Goal: Information Seeking & Learning: Compare options

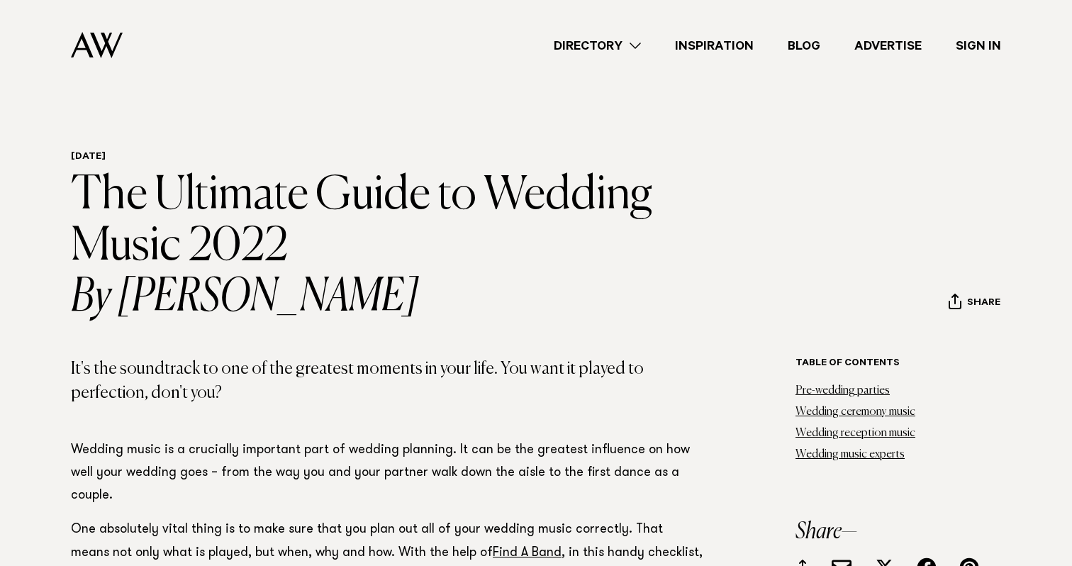
click at [94, 50] on img at bounding box center [97, 45] width 52 height 26
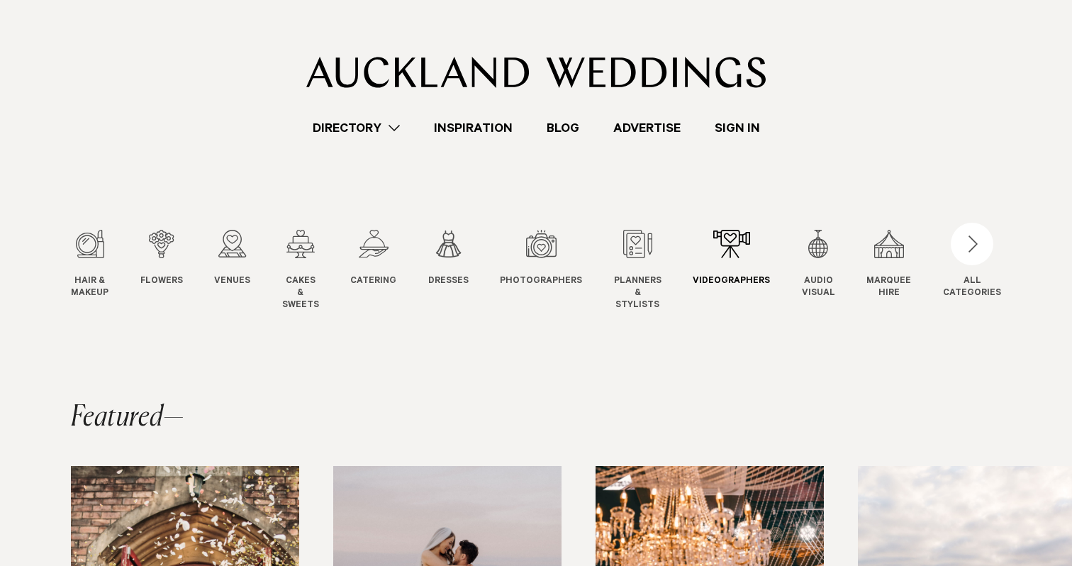
click at [737, 235] on div "9 / 12" at bounding box center [731, 244] width 77 height 28
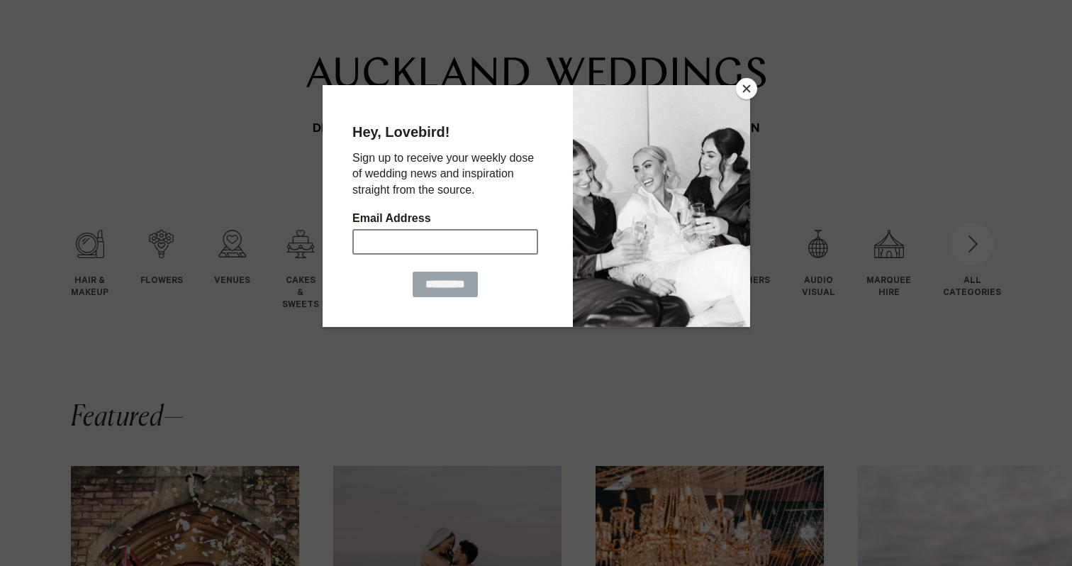
click at [409, 242] on input "Email Address" at bounding box center [445, 241] width 186 height 26
type input "**********"
click at [416, 279] on input "*********" at bounding box center [444, 284] width 65 height 26
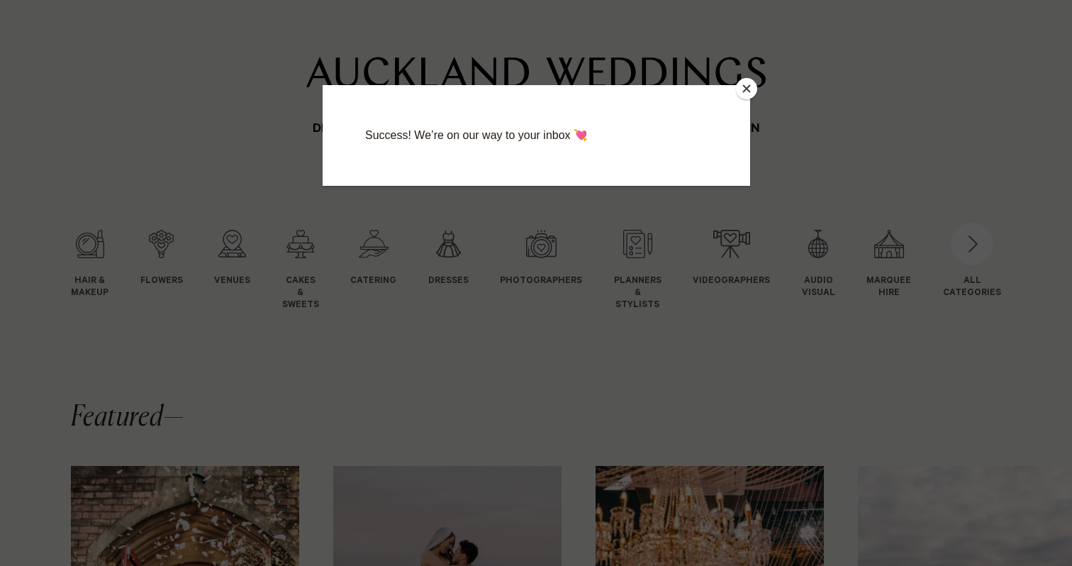
click at [748, 84] on button "Close" at bounding box center [746, 88] width 21 height 21
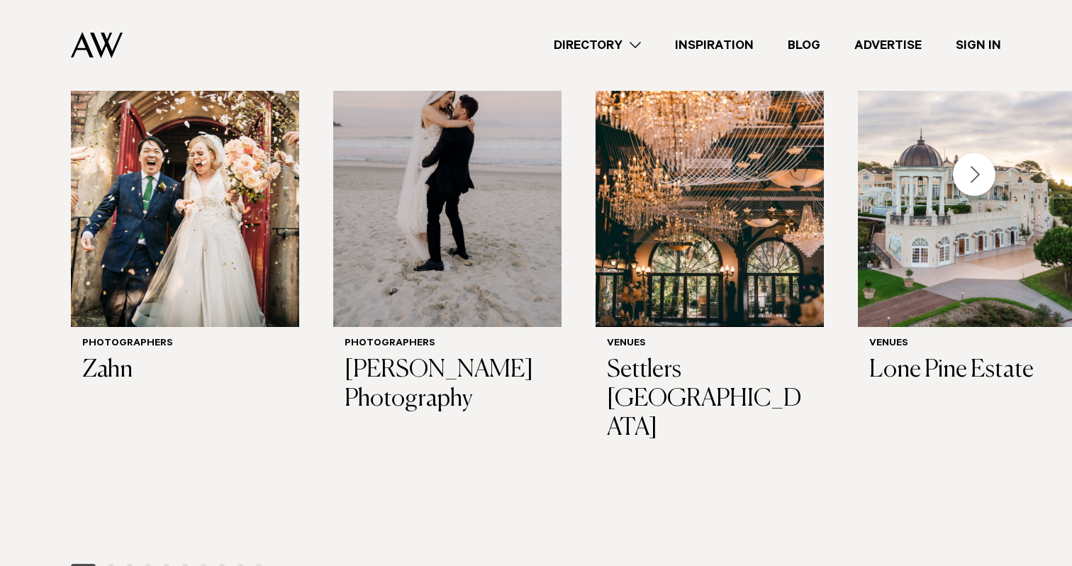
scroll to position [489, 0]
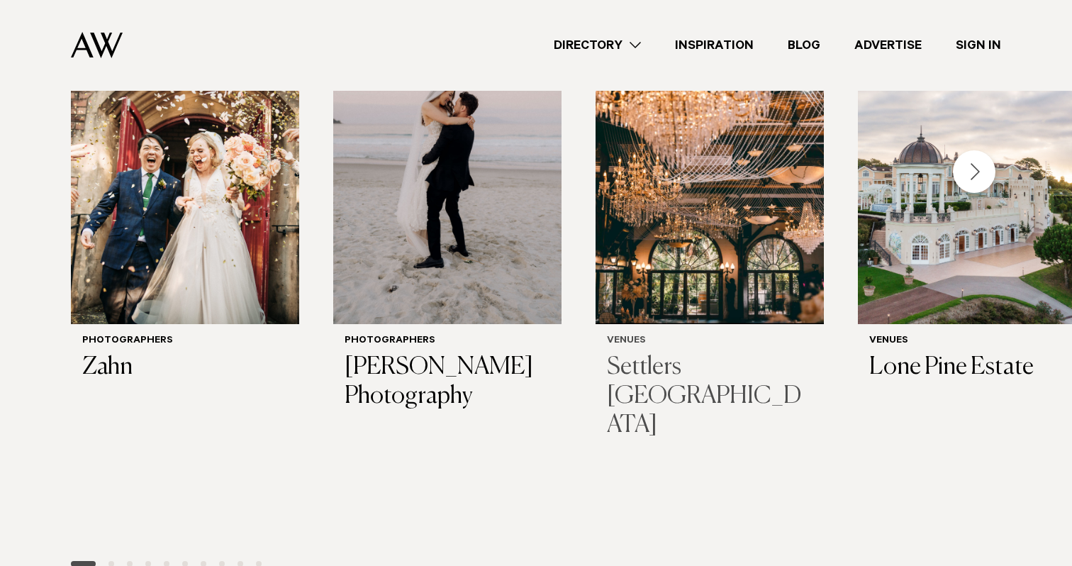
click at [694, 221] on img "3 / 29" at bounding box center [710, 171] width 228 height 306
click at [897, 252] on img "4 / 29" at bounding box center [972, 171] width 228 height 306
click at [974, 177] on div "Next slide" at bounding box center [974, 171] width 43 height 43
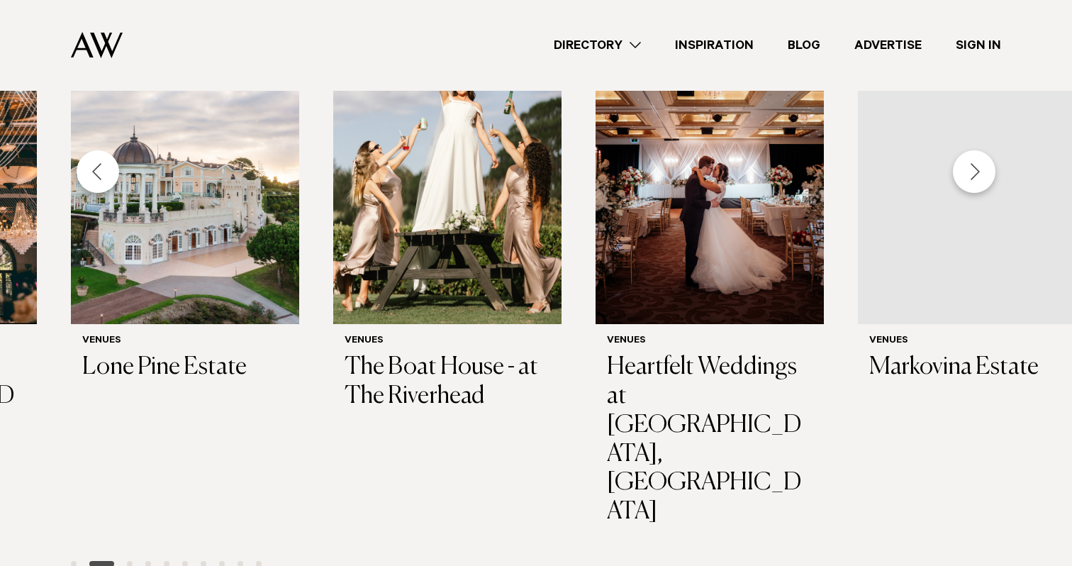
click at [974, 178] on div "Next slide" at bounding box center [974, 171] width 43 height 43
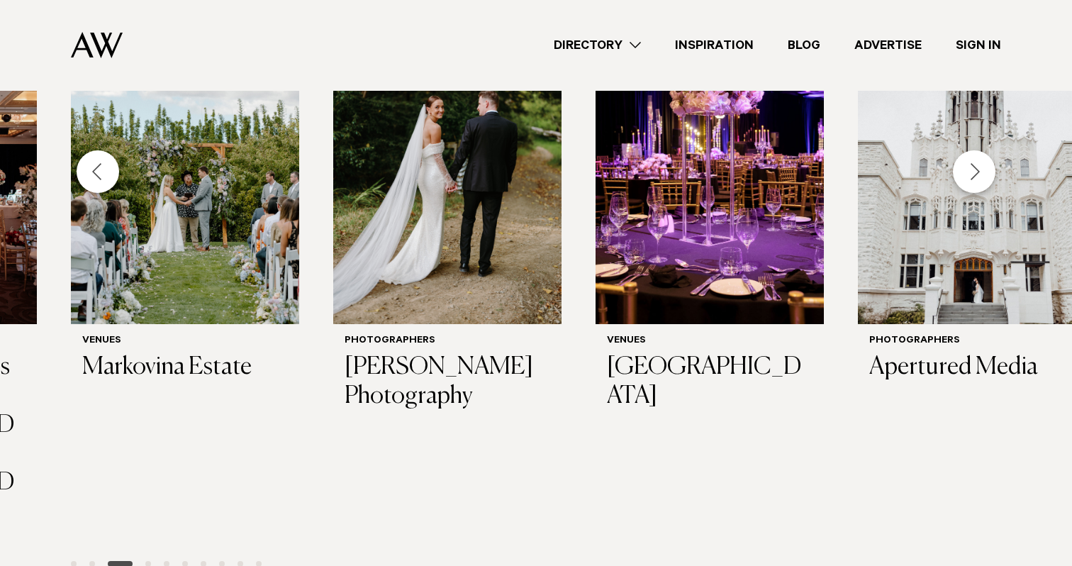
click at [974, 178] on div "Next slide" at bounding box center [974, 171] width 43 height 43
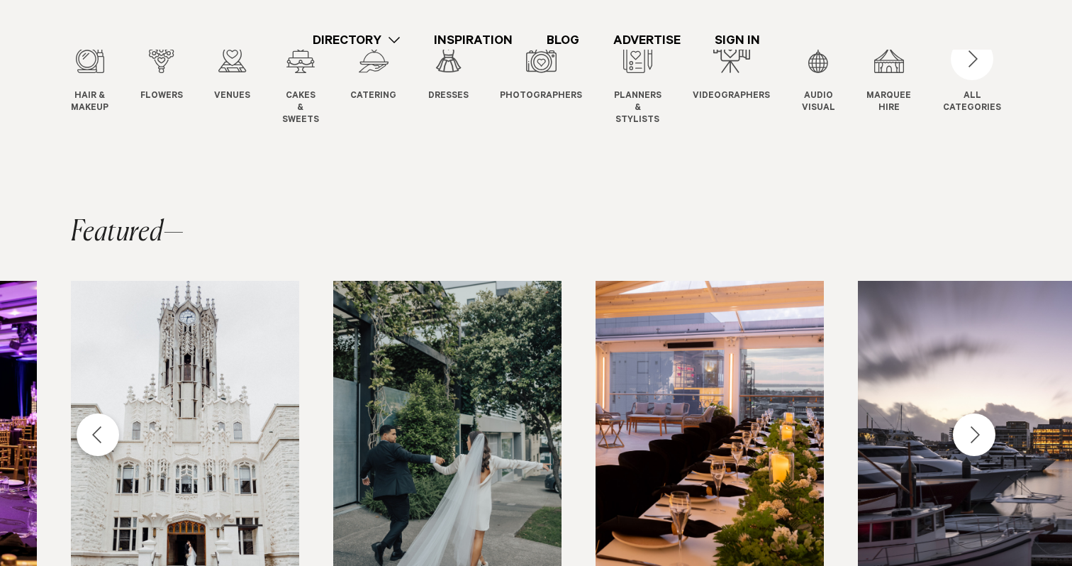
scroll to position [0, 0]
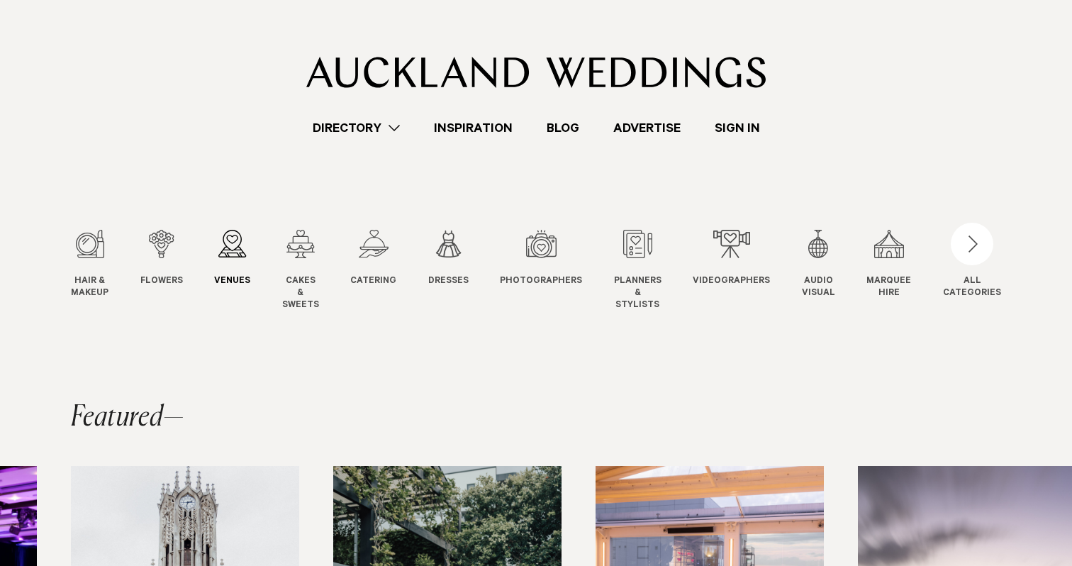
click at [235, 248] on div "3 / 12" at bounding box center [232, 244] width 36 height 28
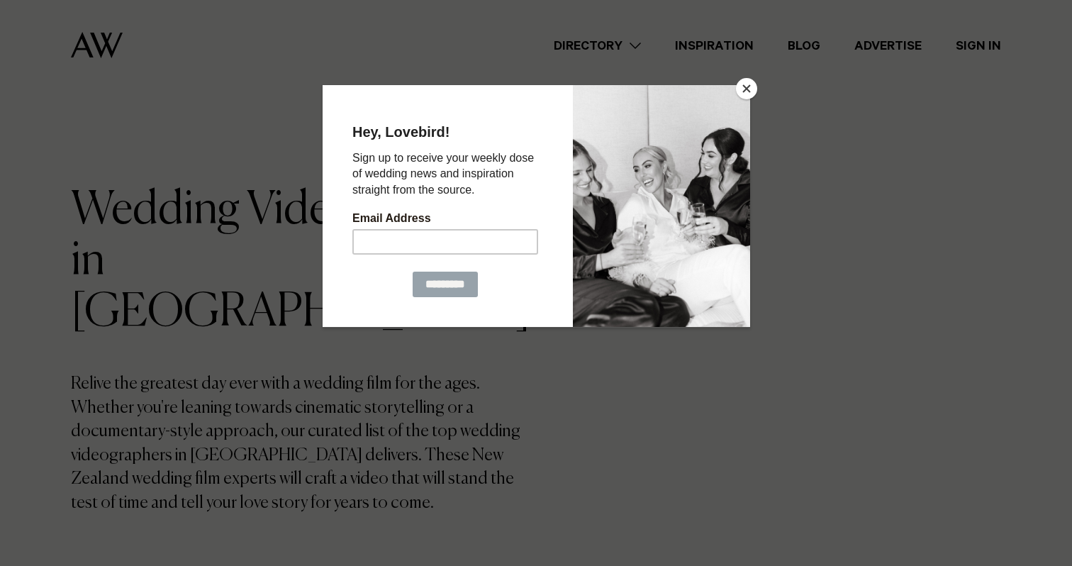
click at [748, 86] on button "Close" at bounding box center [746, 88] width 21 height 21
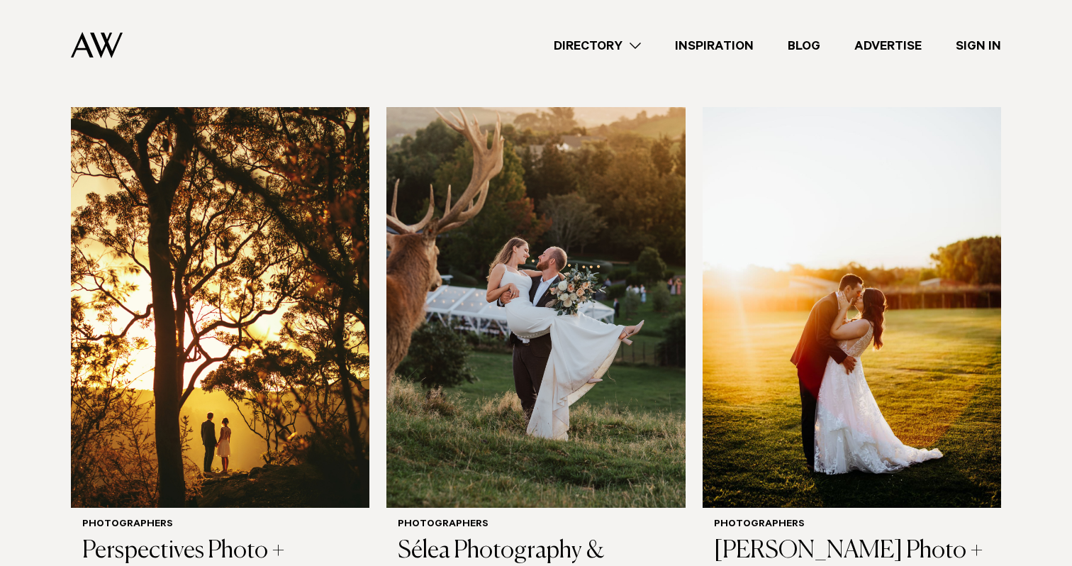
scroll to position [1004, 0]
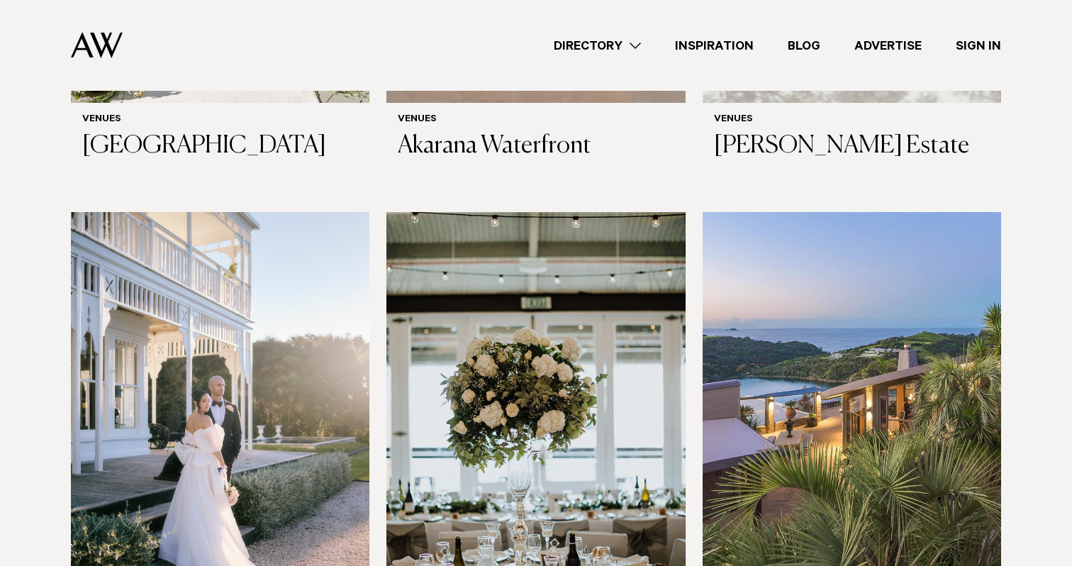
scroll to position [6124, 0]
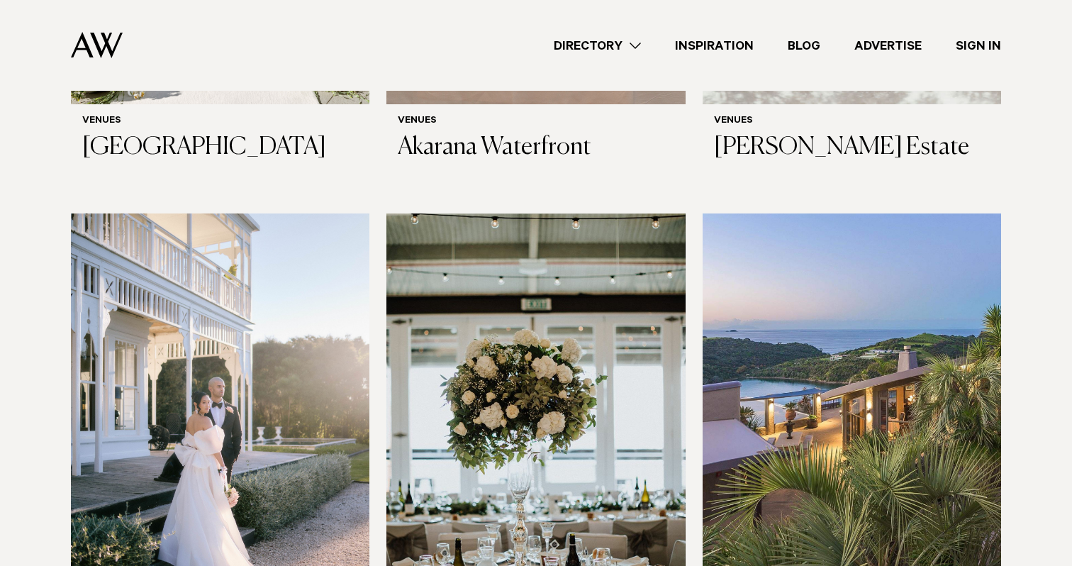
click at [909, 296] on img at bounding box center [852, 414] width 299 height 401
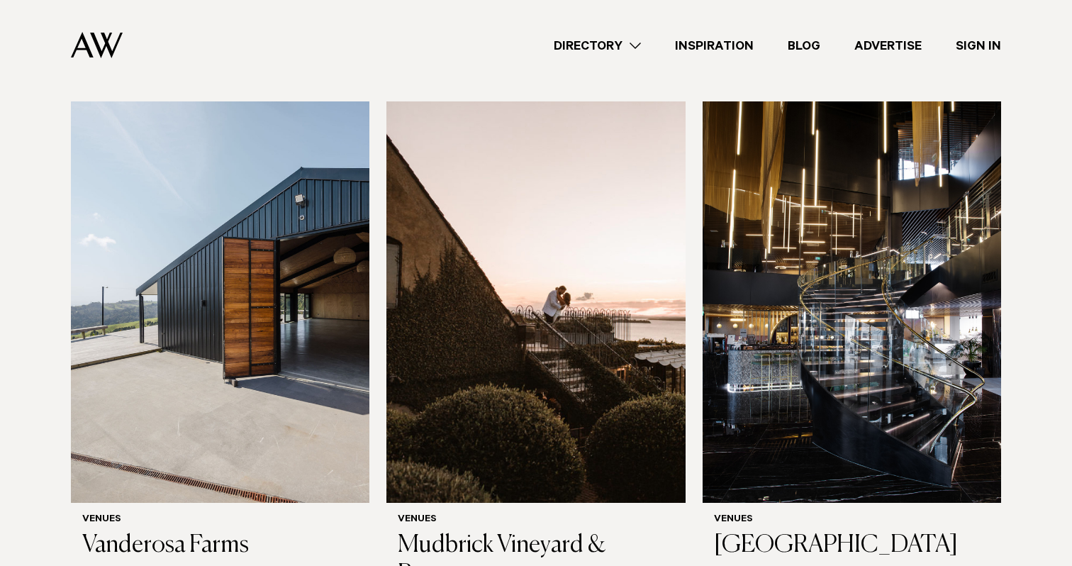
scroll to position [6748, 0]
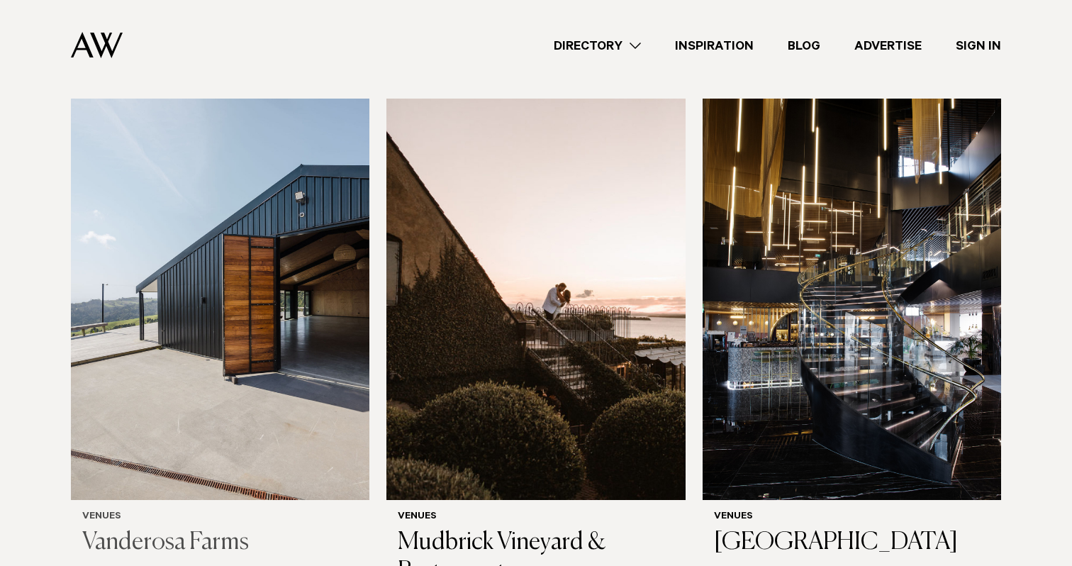
click at [195, 201] on img at bounding box center [220, 299] width 299 height 401
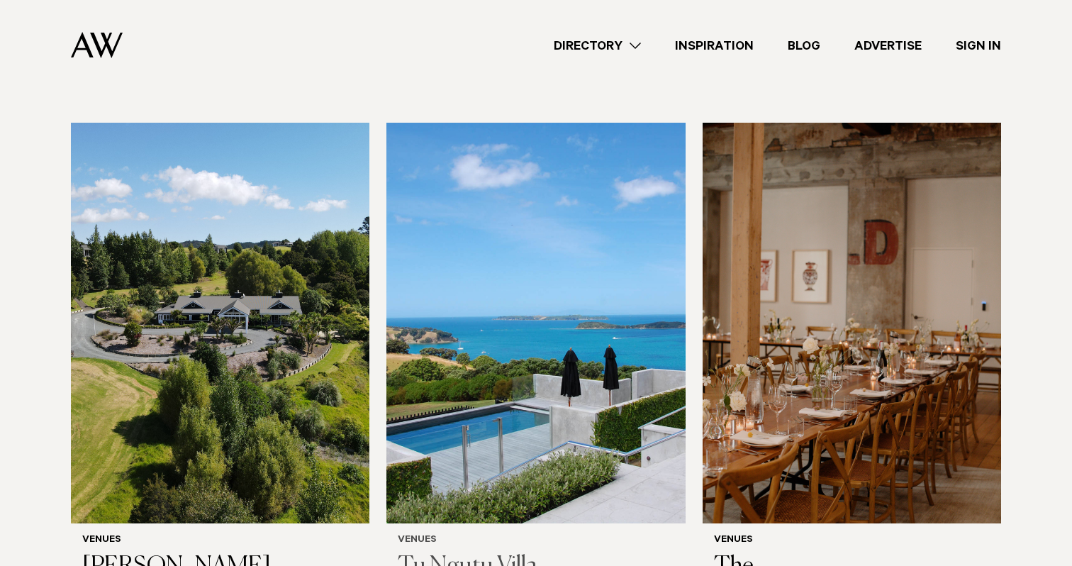
scroll to position [7266, 0]
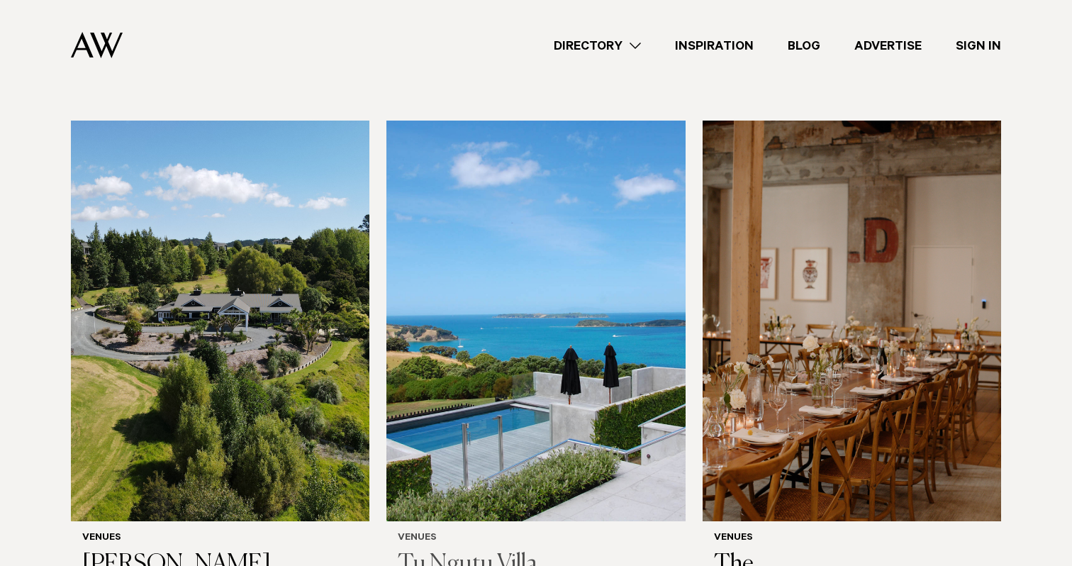
click at [477, 215] on img at bounding box center [536, 321] width 299 height 401
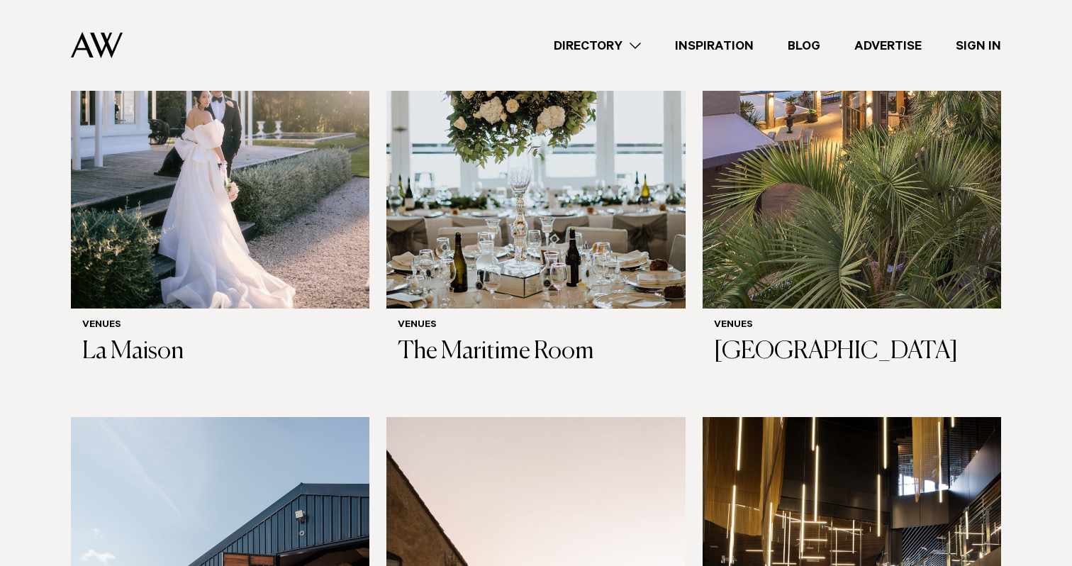
scroll to position [6787, 0]
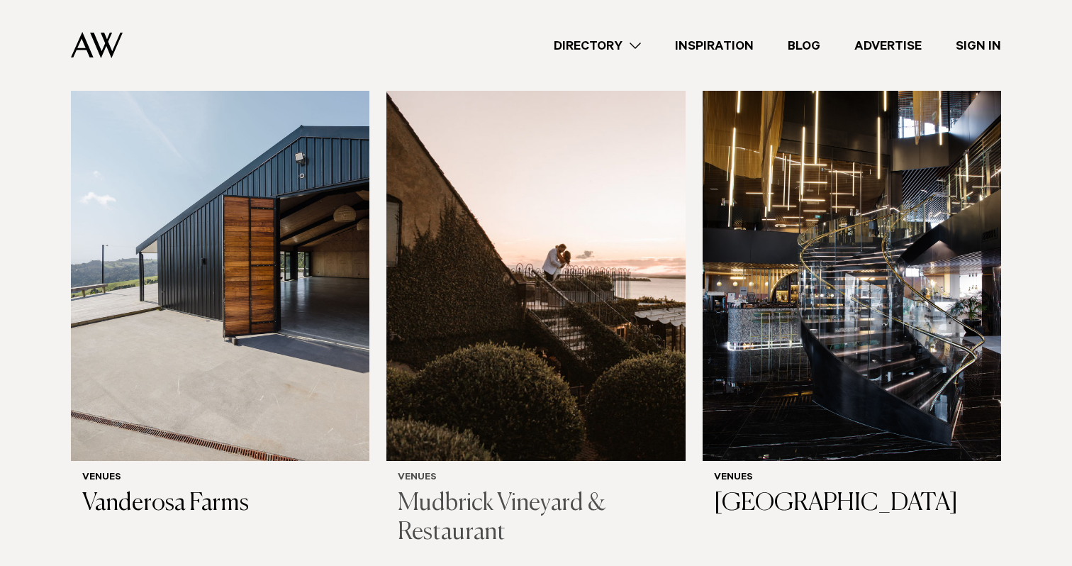
click at [565, 461] on div "Venues Mudbrick Vineyard & Restaurant" at bounding box center [536, 510] width 299 height 98
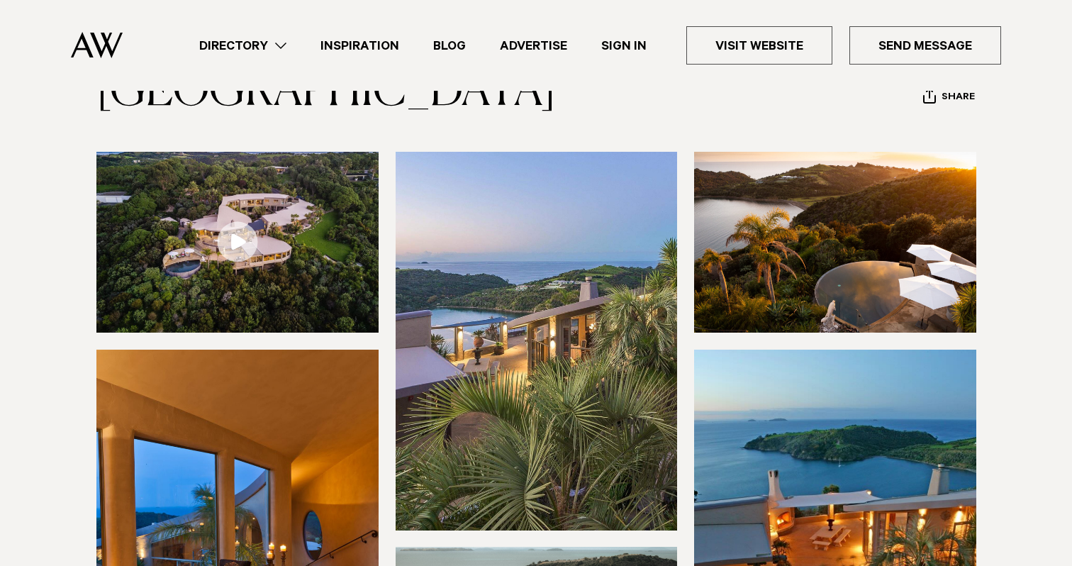
scroll to position [86, 0]
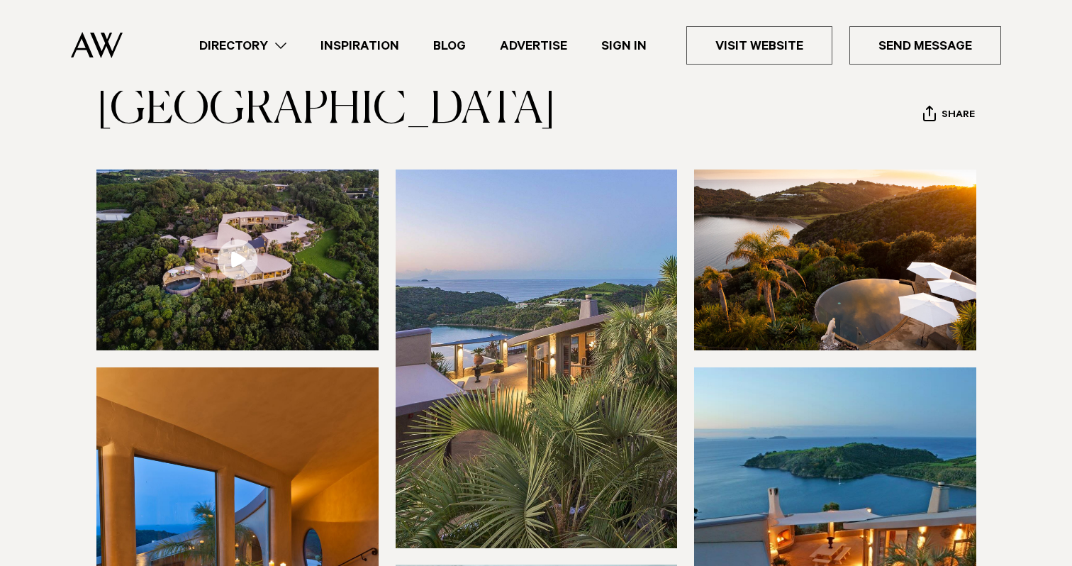
click at [255, 250] on link at bounding box center [237, 260] width 282 height 181
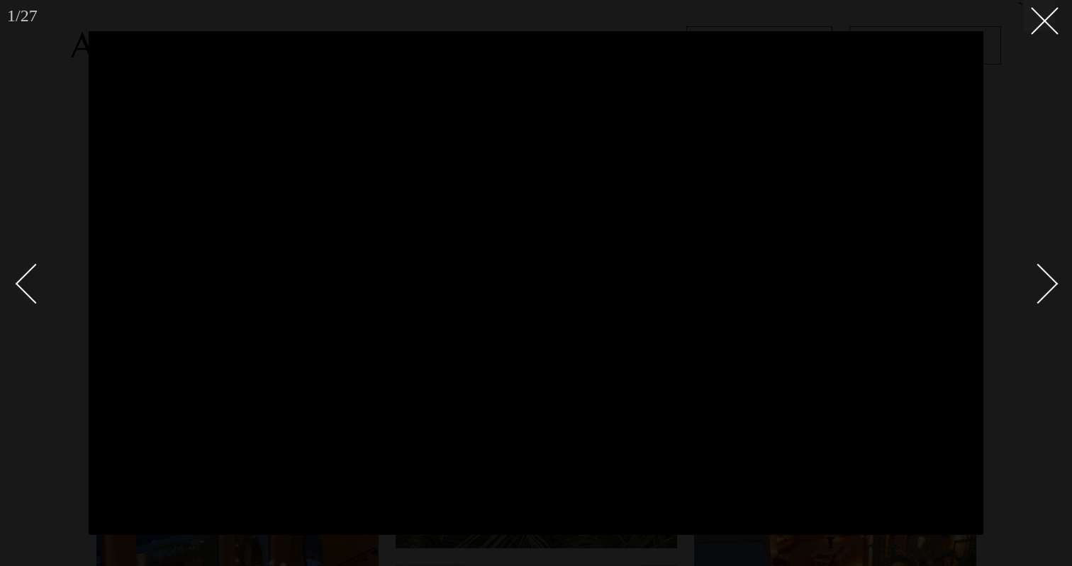
click at [1038, 259] on link at bounding box center [1031, 283] width 50 height 71
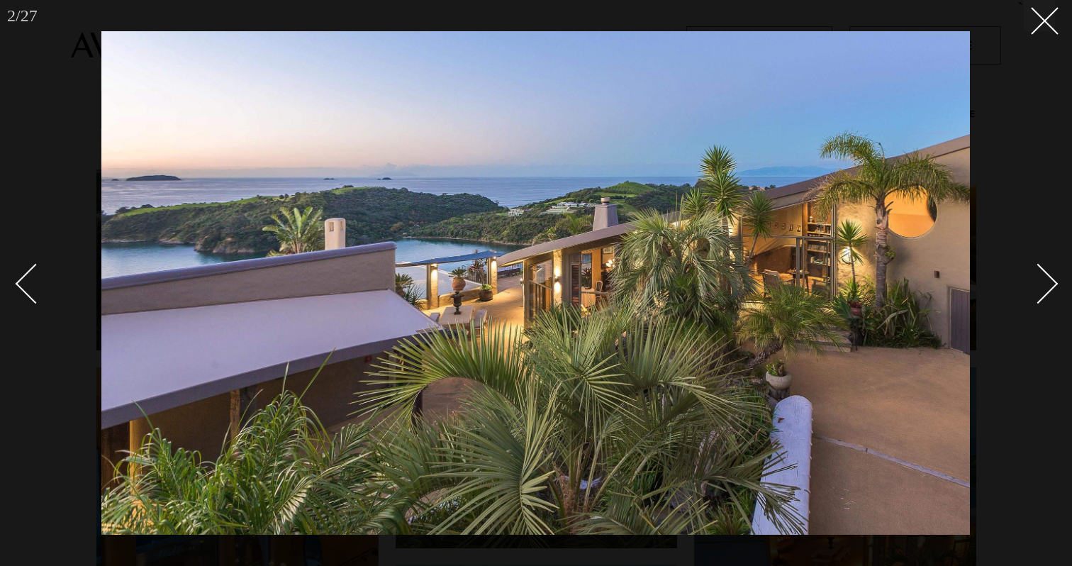
click at [1040, 284] on div "Next slide" at bounding box center [1039, 284] width 40 height 40
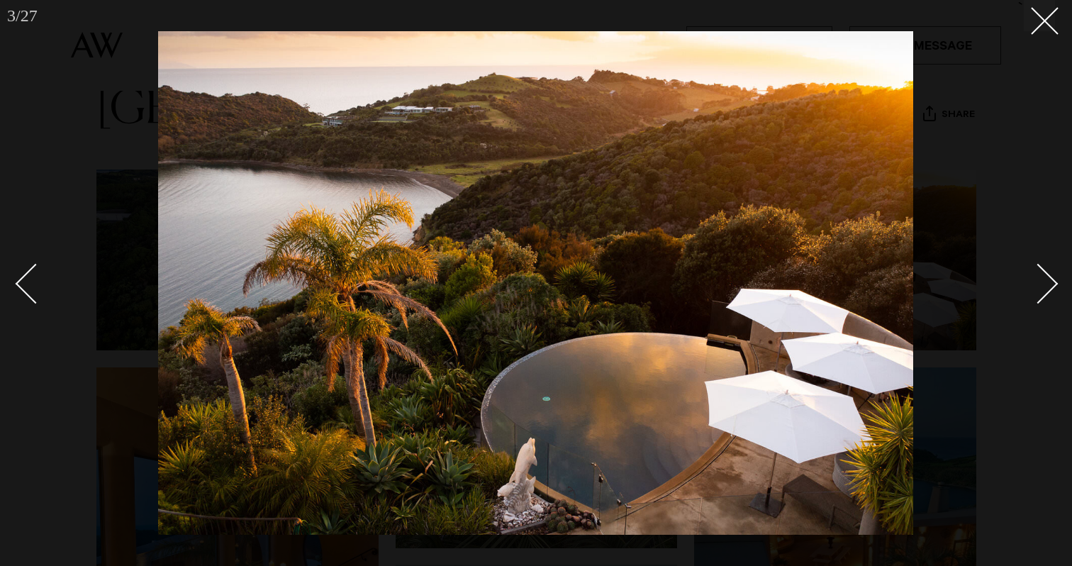
click at [1040, 284] on div "Next slide" at bounding box center [1039, 284] width 40 height 40
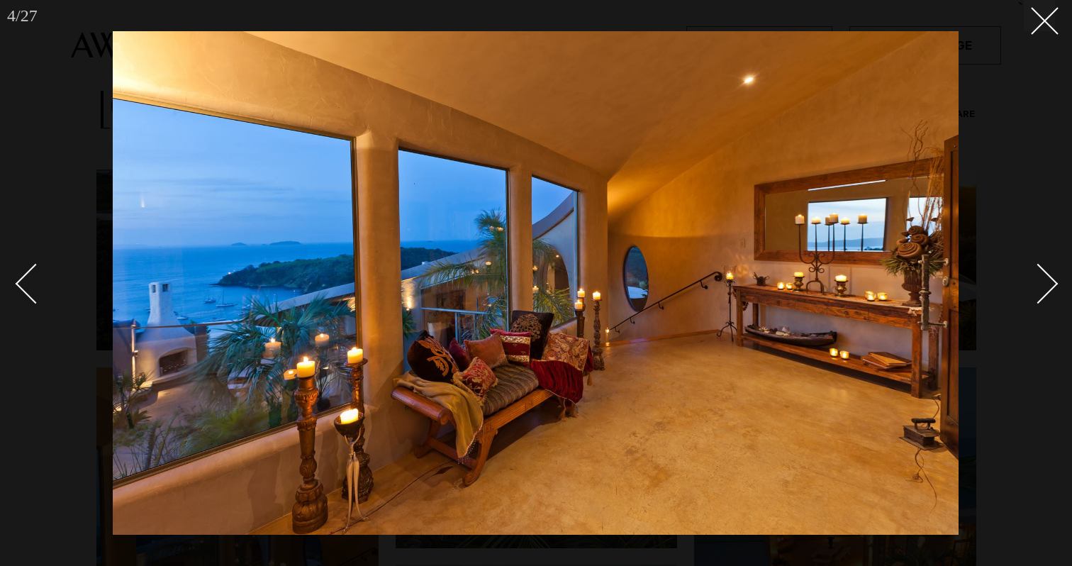
click at [1040, 284] on div "Next slide" at bounding box center [1039, 284] width 40 height 40
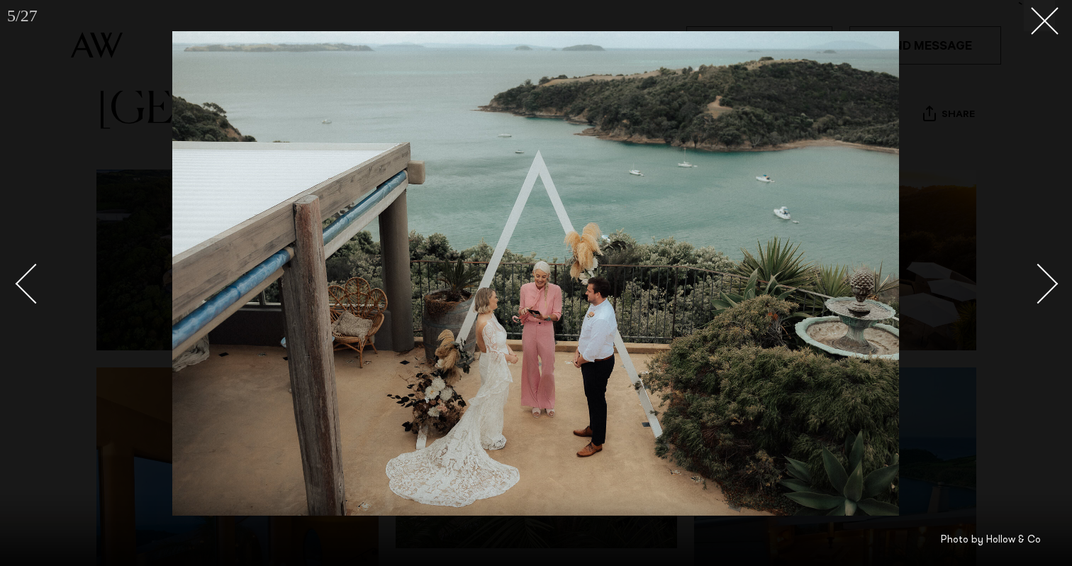
click at [1041, 284] on div "Next slide" at bounding box center [1039, 284] width 40 height 40
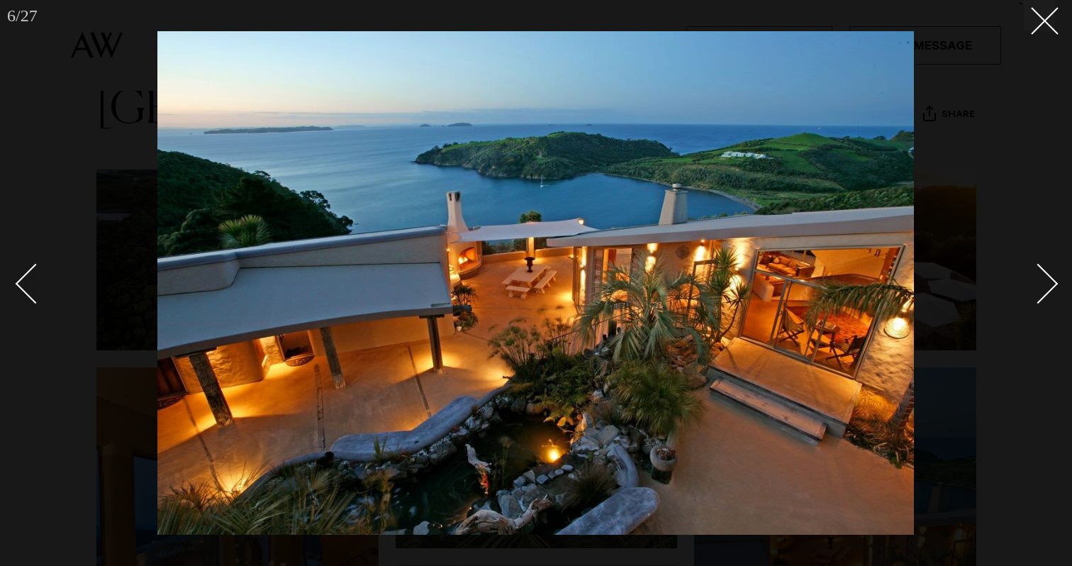
click at [1041, 284] on div "Next slide" at bounding box center [1039, 284] width 40 height 40
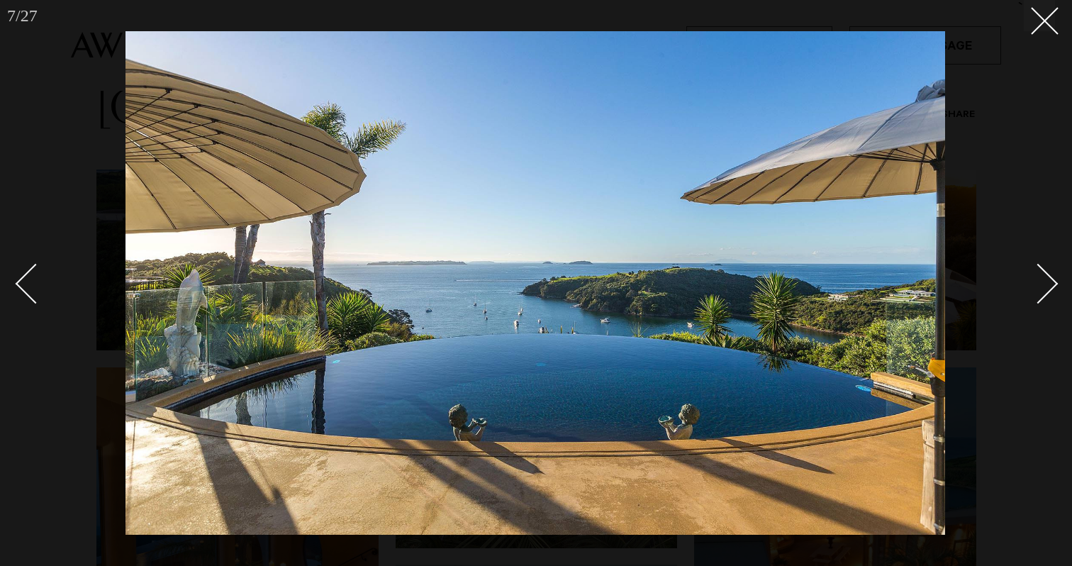
click at [1041, 284] on div "Next slide" at bounding box center [1039, 284] width 40 height 40
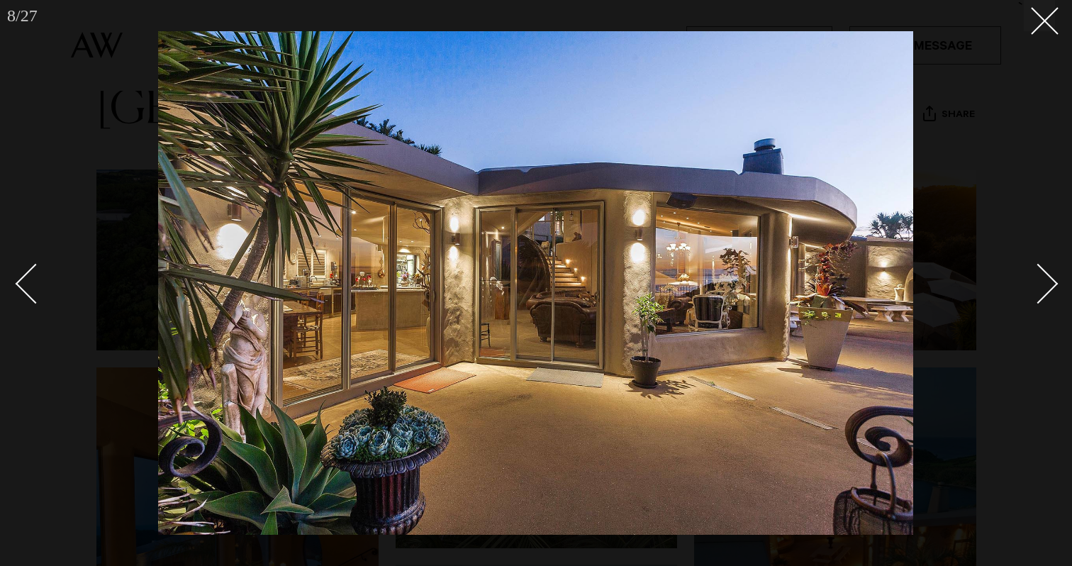
click at [1041, 284] on div "Next slide" at bounding box center [1039, 284] width 40 height 40
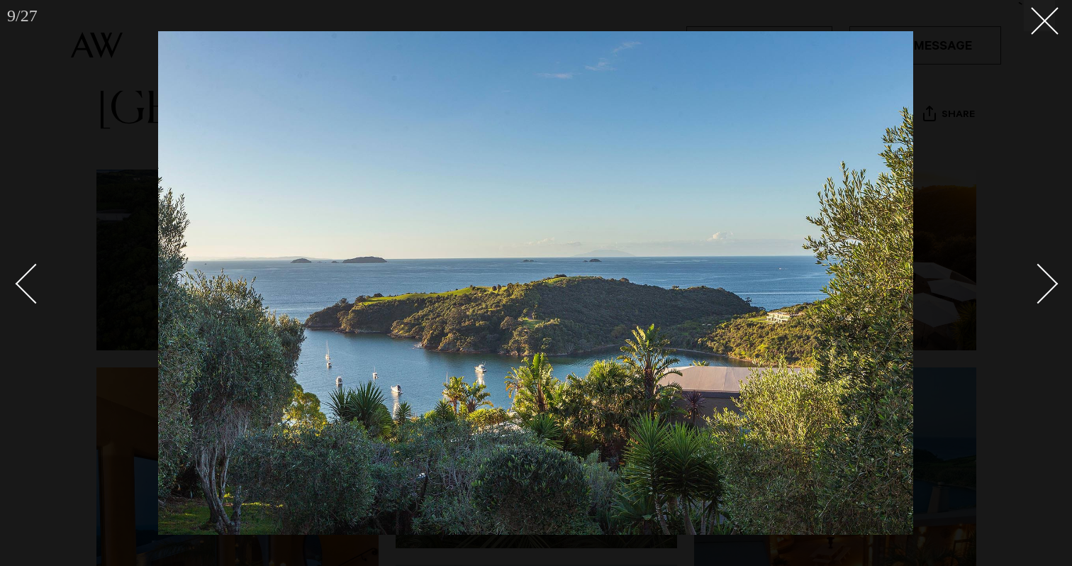
click at [1041, 284] on div "Next slide" at bounding box center [1039, 284] width 40 height 40
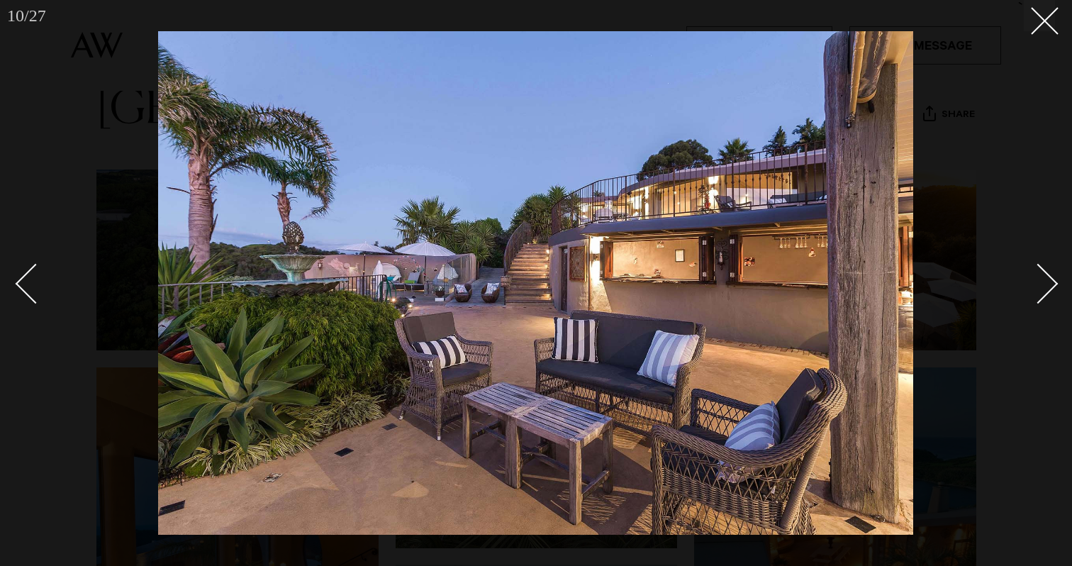
click at [1041, 284] on div "Next slide" at bounding box center [1039, 284] width 40 height 40
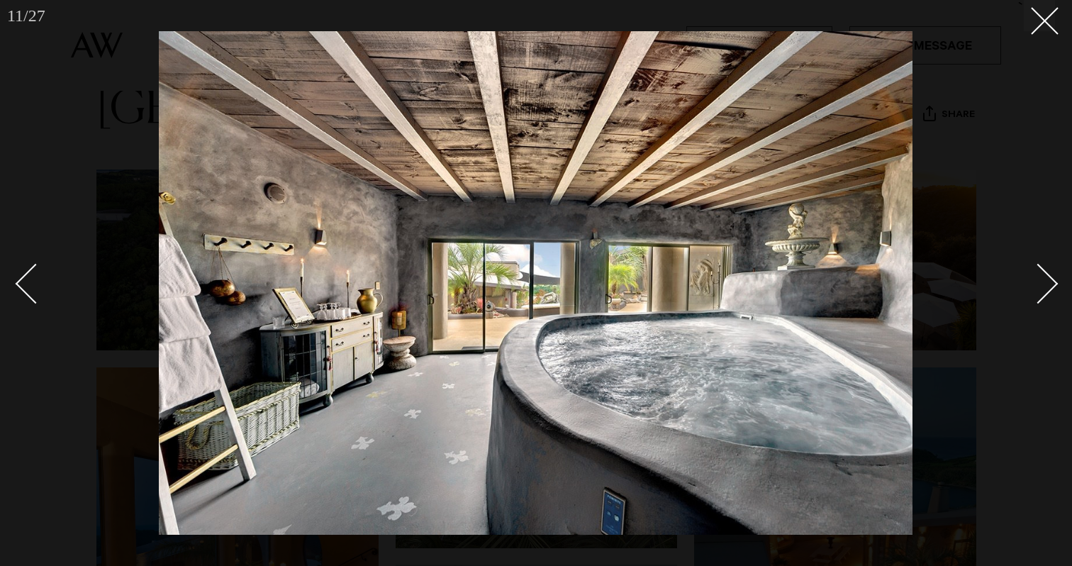
click at [1041, 284] on div "Next slide" at bounding box center [1039, 284] width 40 height 40
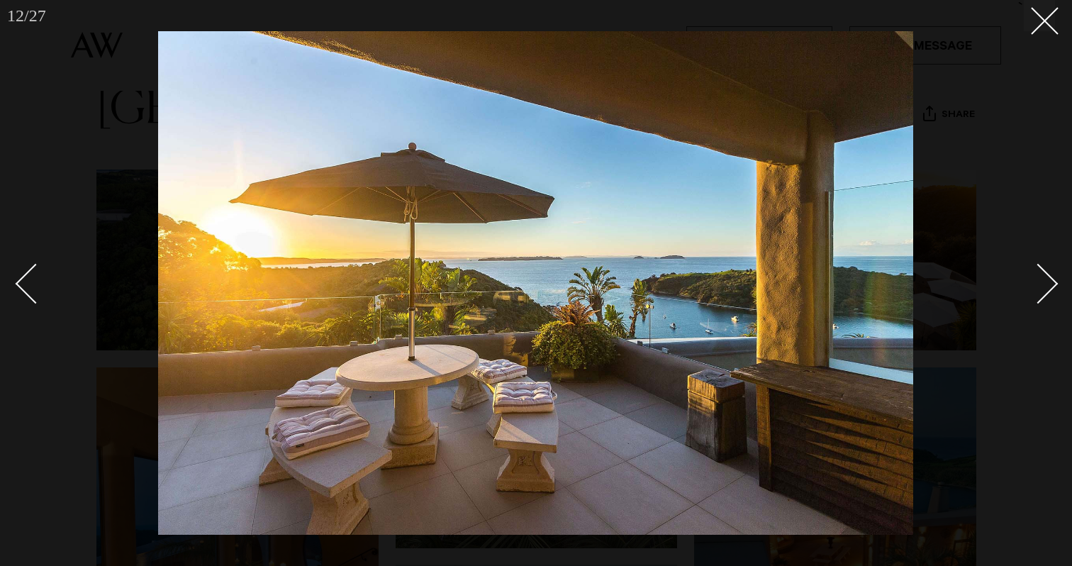
click at [1042, 285] on div "Next slide" at bounding box center [1039, 284] width 40 height 40
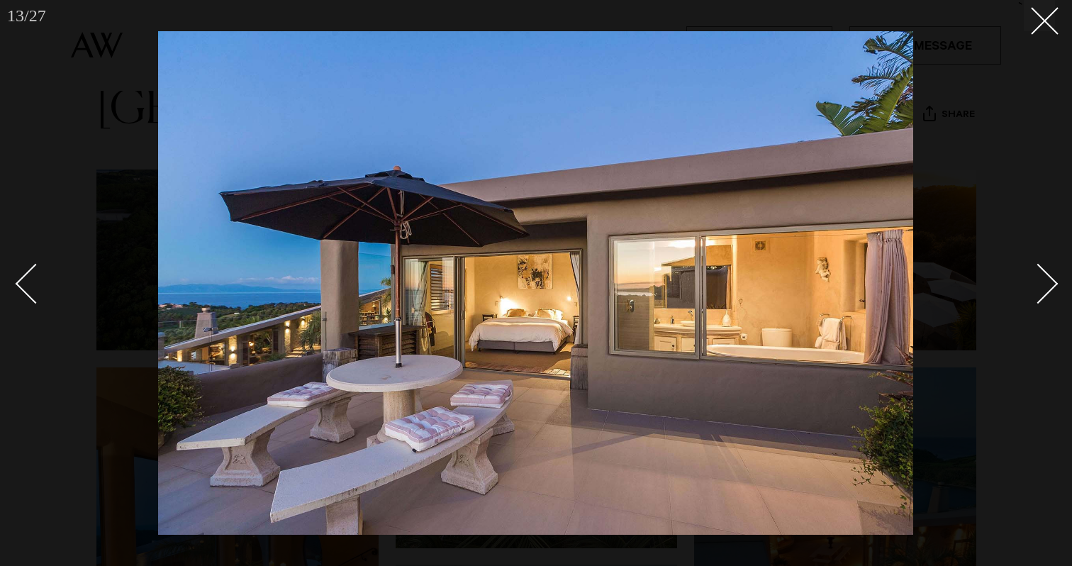
click at [1042, 285] on div "Next slide" at bounding box center [1039, 284] width 40 height 40
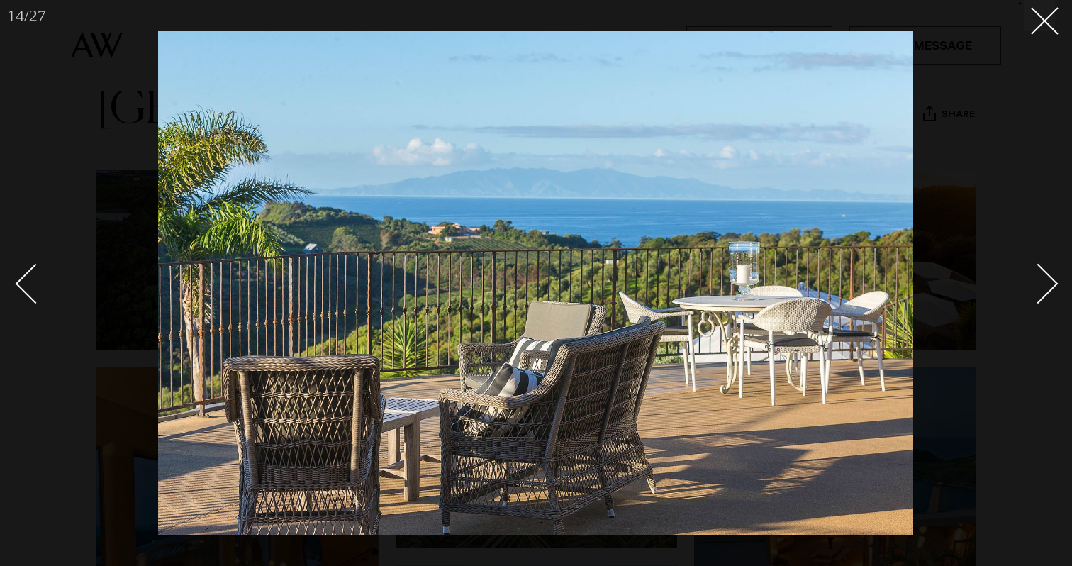
click at [1042, 285] on div "Next slide" at bounding box center [1039, 284] width 40 height 40
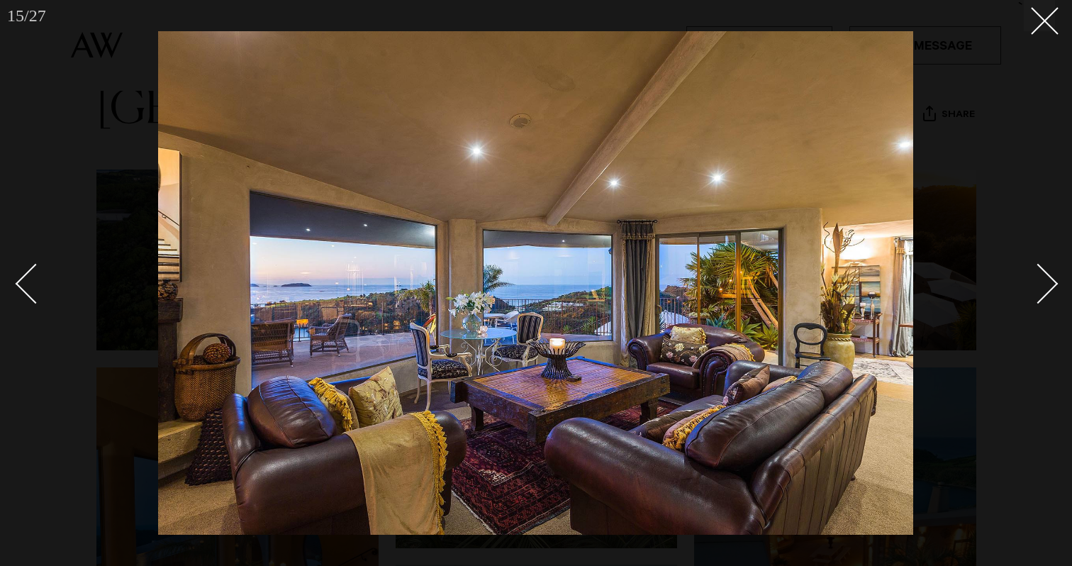
click at [1042, 285] on div "Next slide" at bounding box center [1039, 284] width 40 height 40
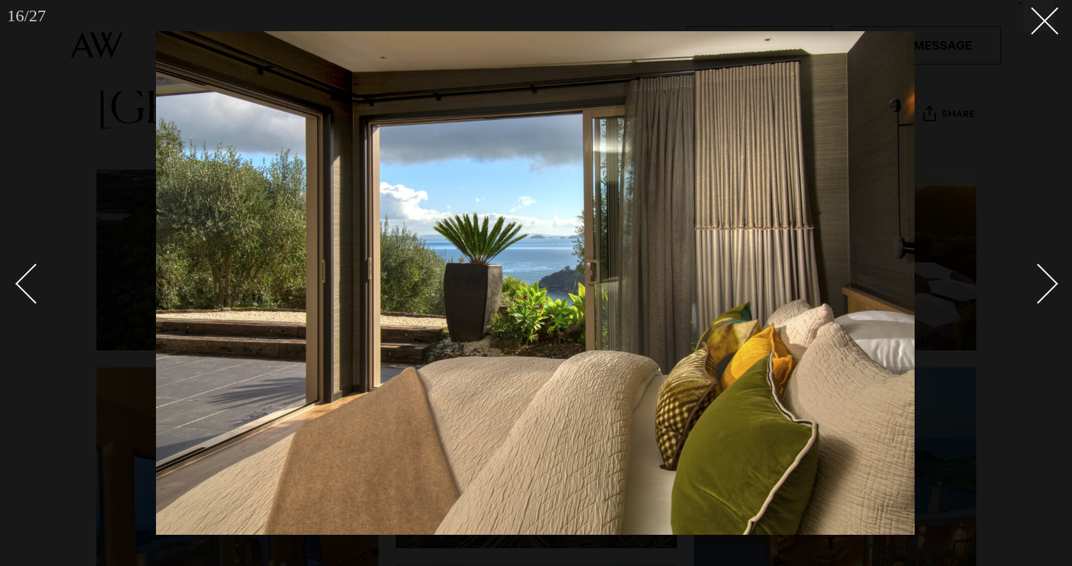
click at [1042, 285] on div "Next slide" at bounding box center [1039, 284] width 40 height 40
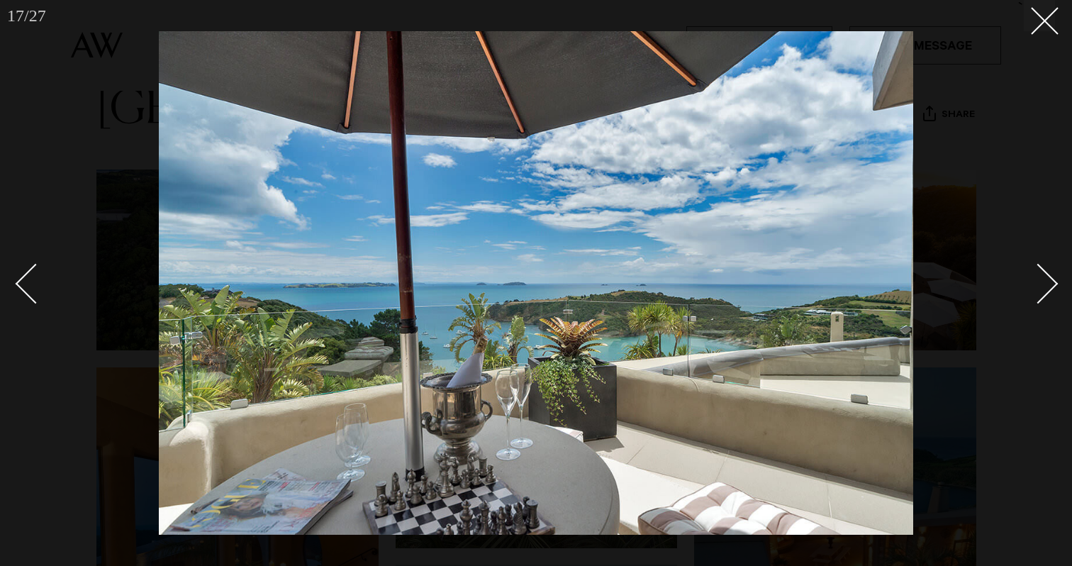
click at [1042, 285] on div "Next slide" at bounding box center [1039, 284] width 40 height 40
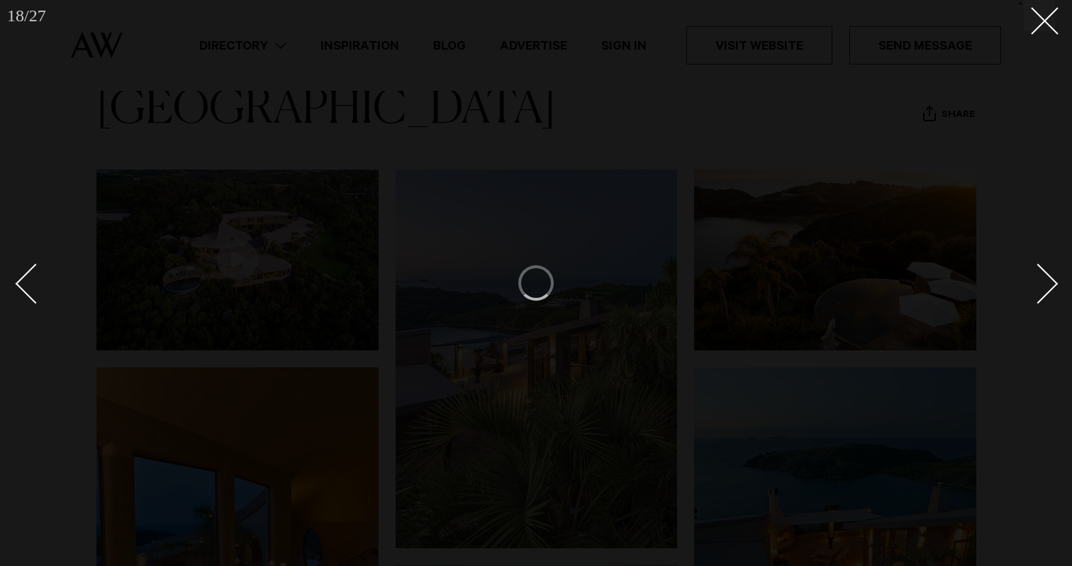
click at [1042, 285] on div "Next slide" at bounding box center [1039, 284] width 40 height 40
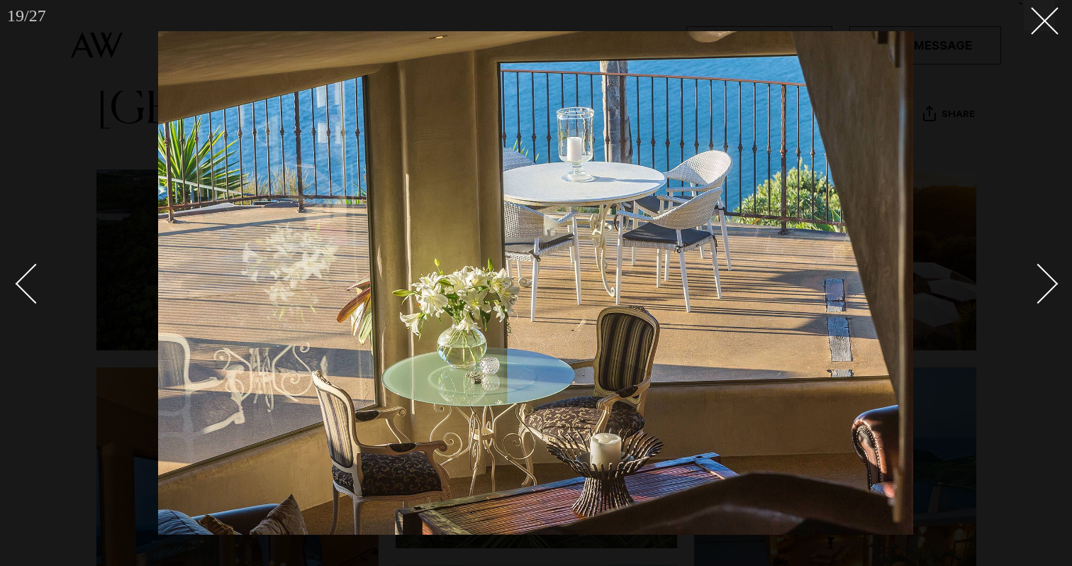
click at [1042, 285] on div "Next slide" at bounding box center [1039, 284] width 40 height 40
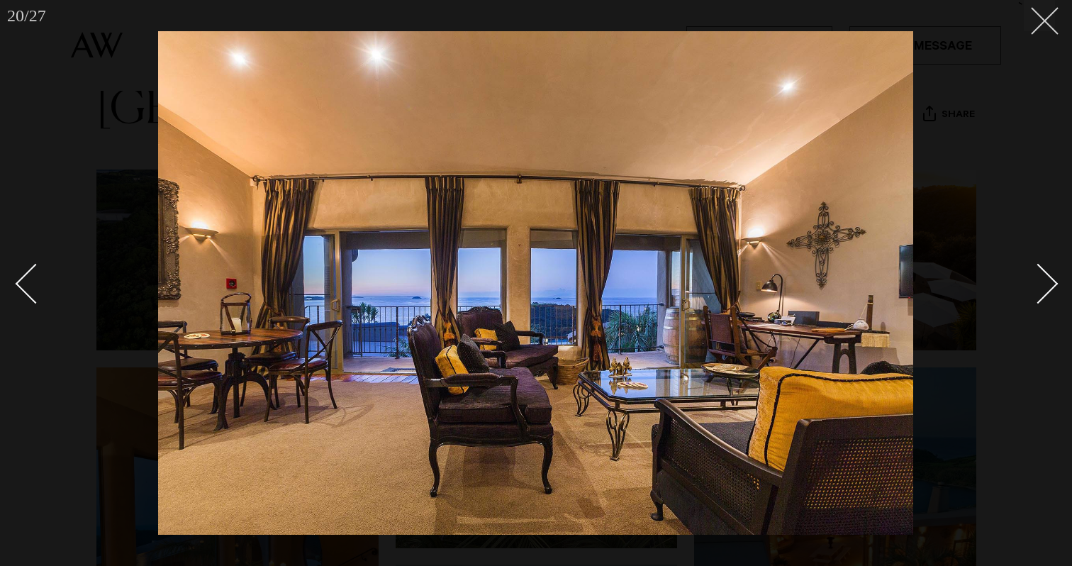
click at [1046, 19] on line at bounding box center [1045, 21] width 26 height 26
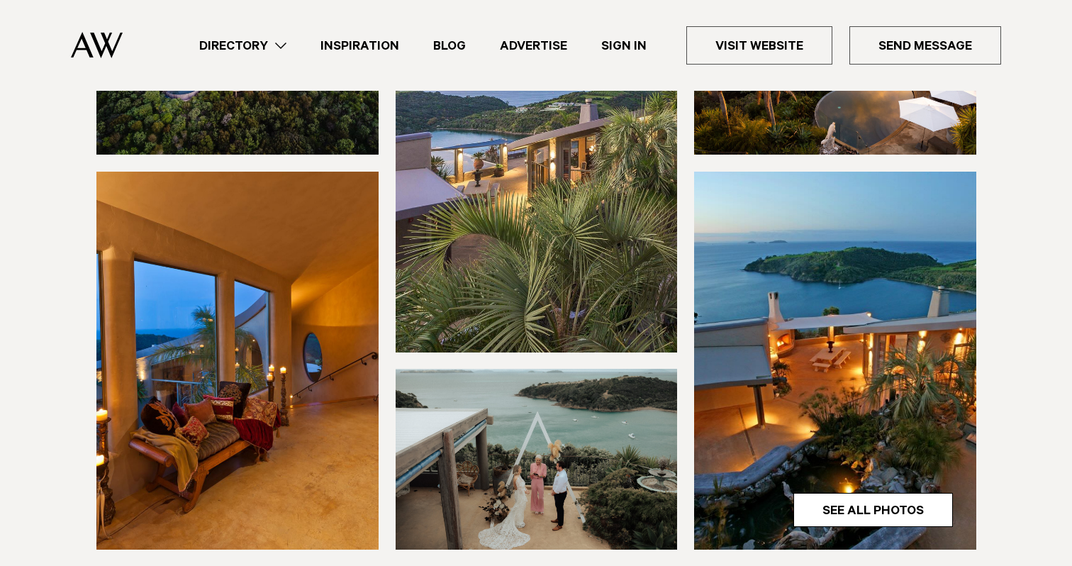
scroll to position [280, 0]
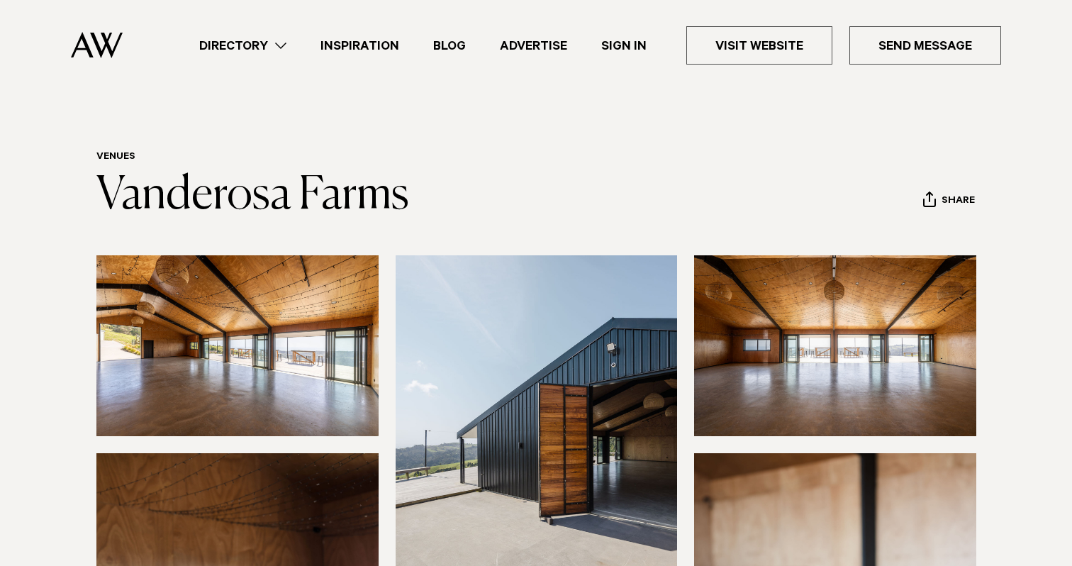
click at [255, 386] on img at bounding box center [237, 345] width 282 height 181
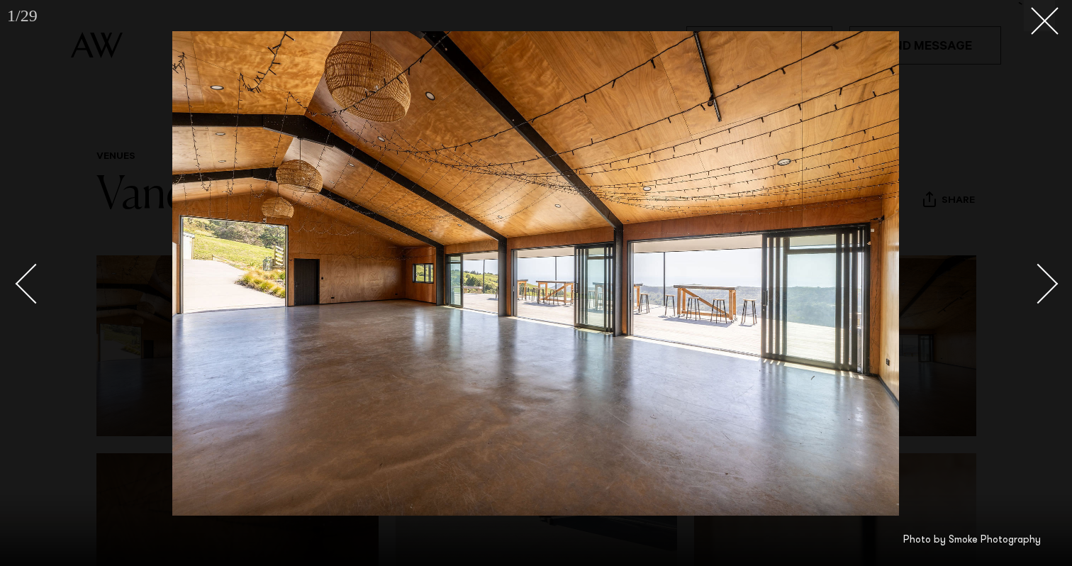
click at [1050, 296] on link at bounding box center [1031, 283] width 50 height 71
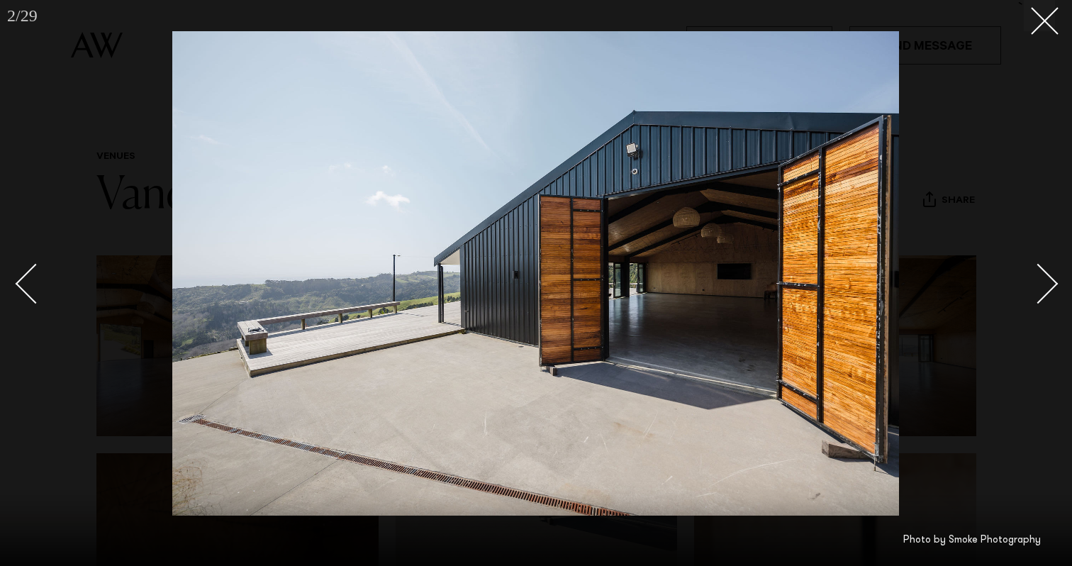
click at [1050, 294] on link at bounding box center [1031, 283] width 50 height 71
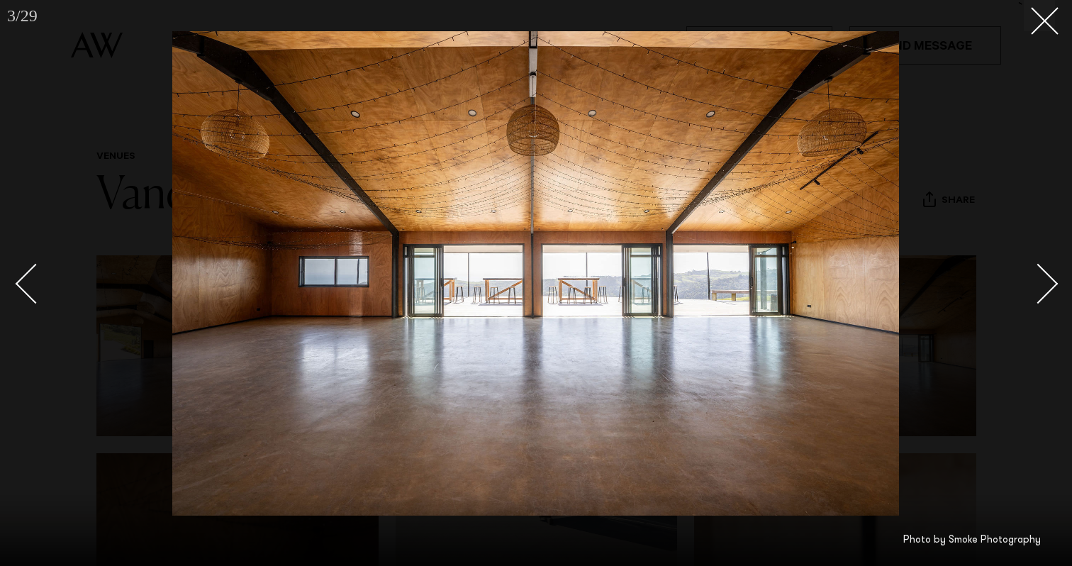
click at [1050, 294] on link at bounding box center [1031, 283] width 50 height 71
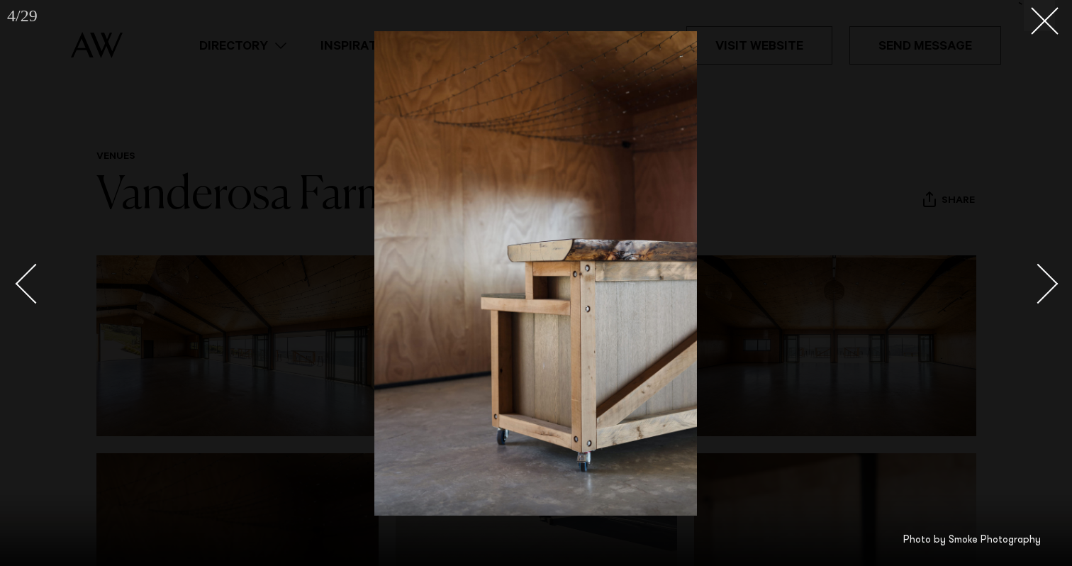
click at [1050, 294] on link at bounding box center [1031, 283] width 50 height 71
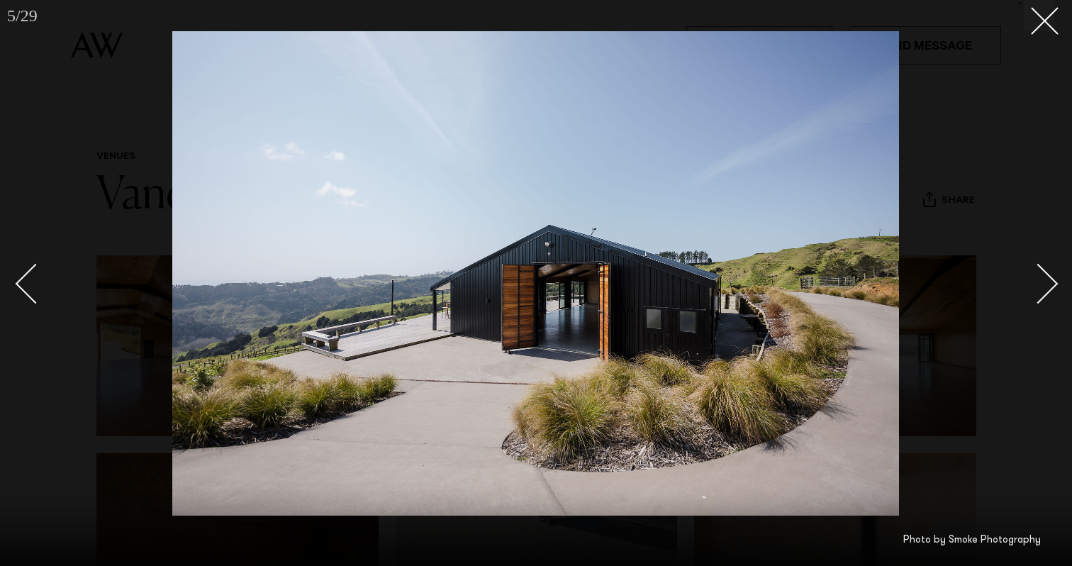
click at [1048, 291] on div "Next slide" at bounding box center [1039, 284] width 40 height 40
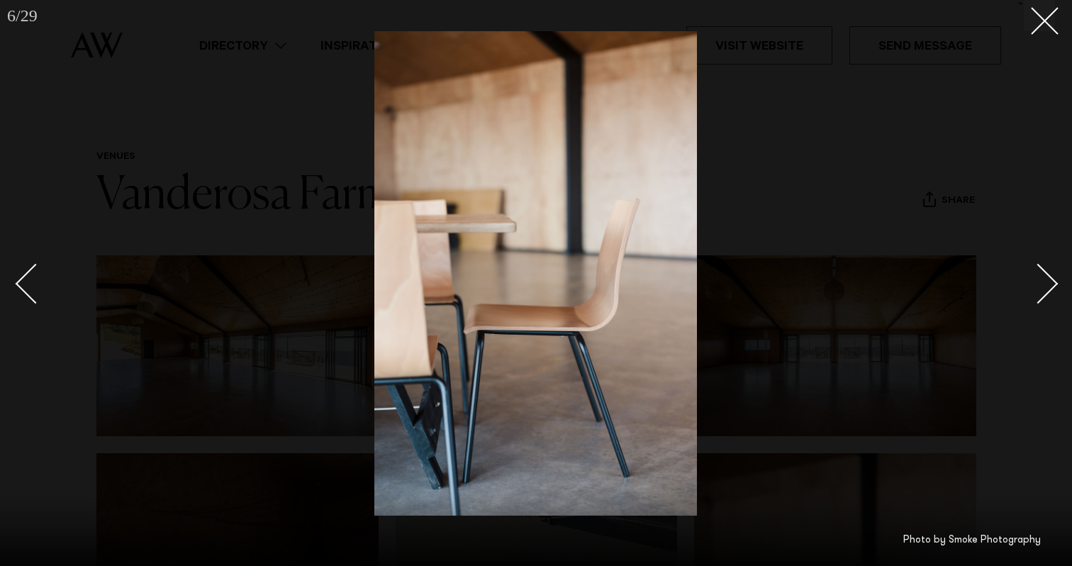
click at [1048, 291] on div "Next slide" at bounding box center [1039, 284] width 40 height 40
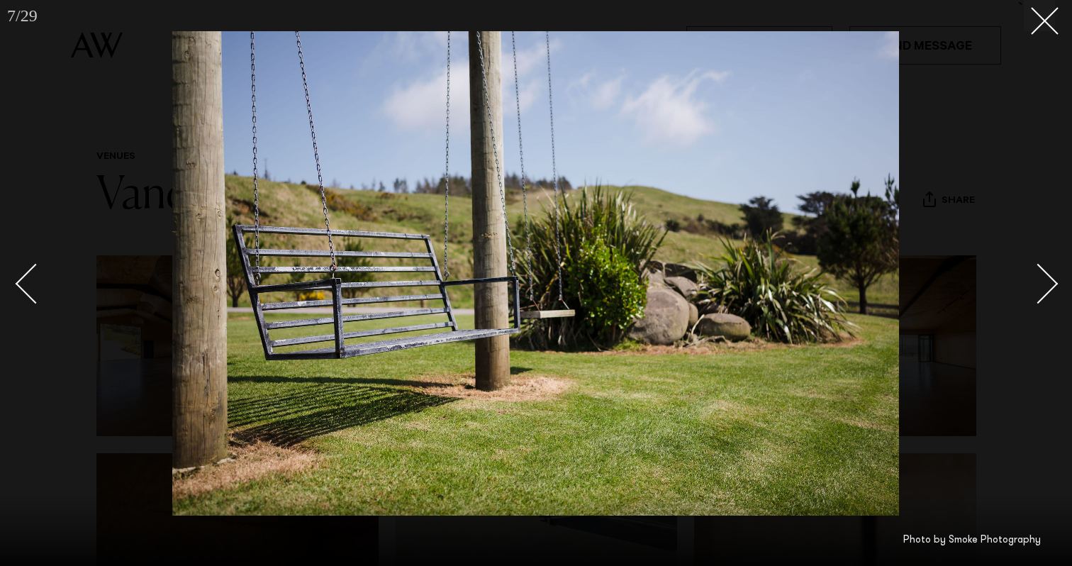
click at [1048, 291] on div "Next slide" at bounding box center [1039, 284] width 40 height 40
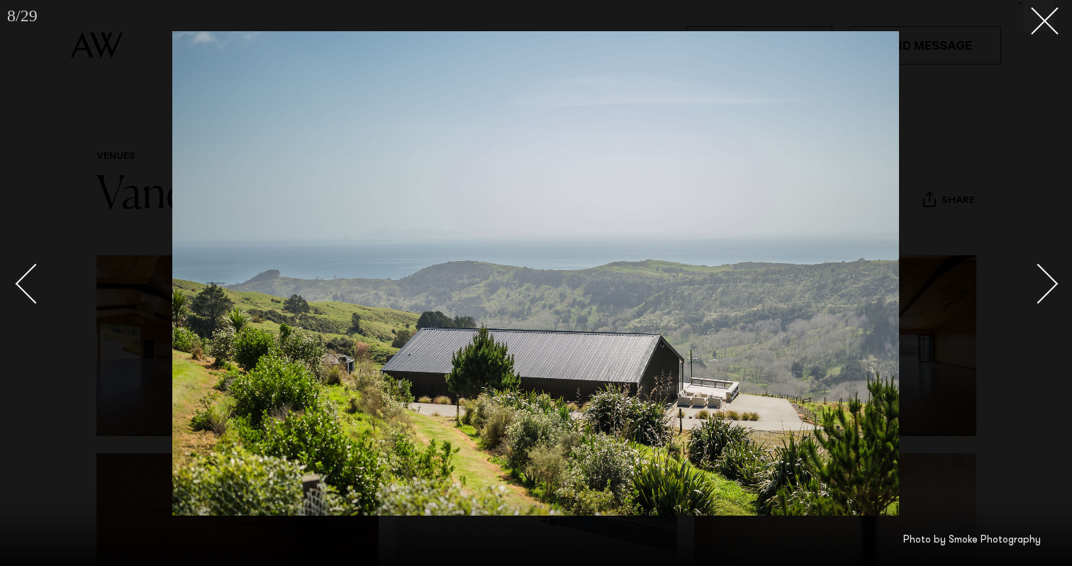
click at [1048, 291] on div "Next slide" at bounding box center [1039, 284] width 40 height 40
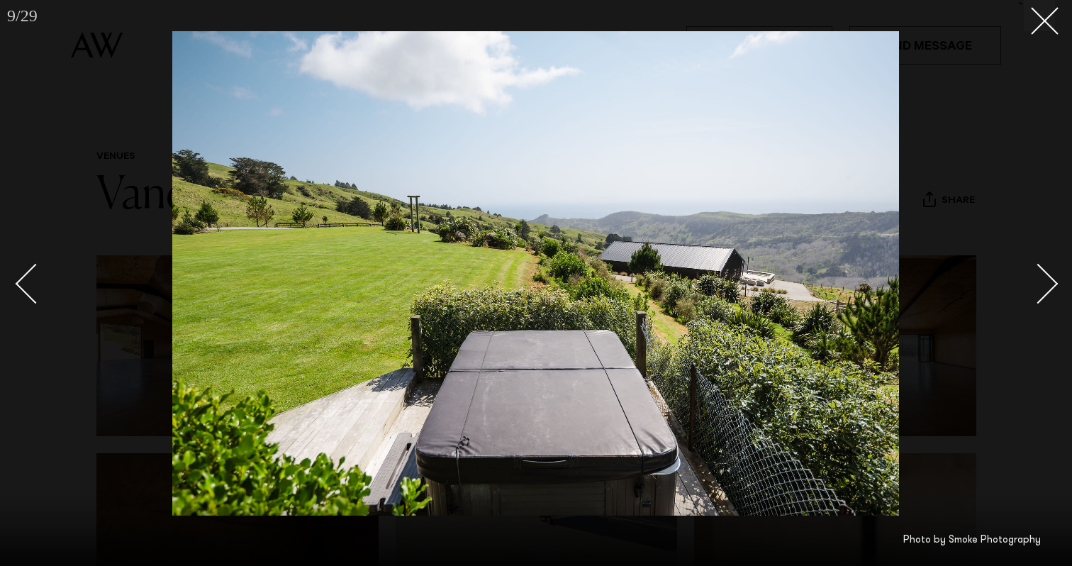
click at [1049, 295] on link at bounding box center [1031, 283] width 50 height 71
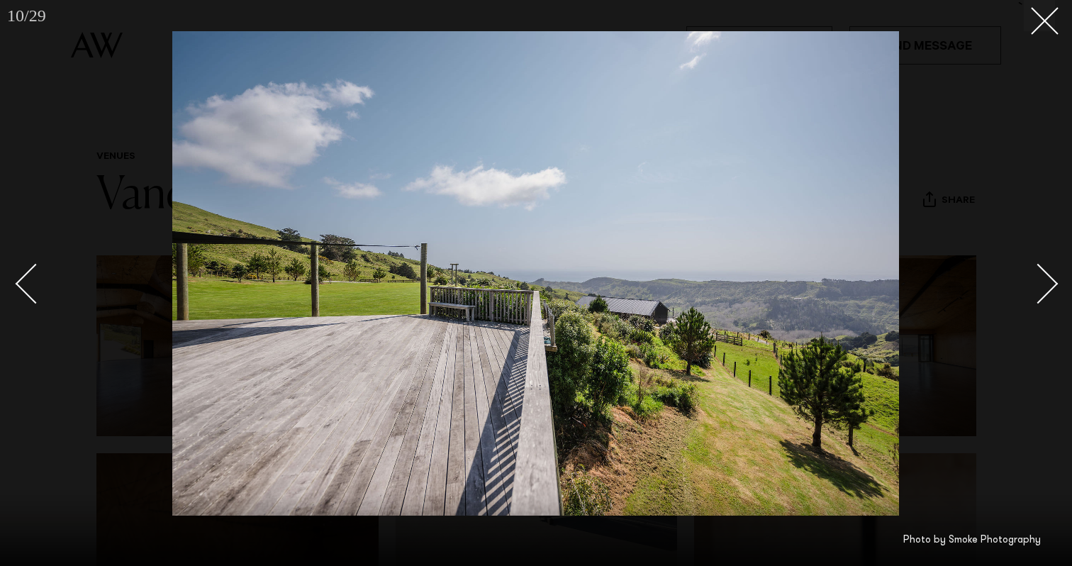
click at [1049, 295] on link at bounding box center [1031, 283] width 50 height 71
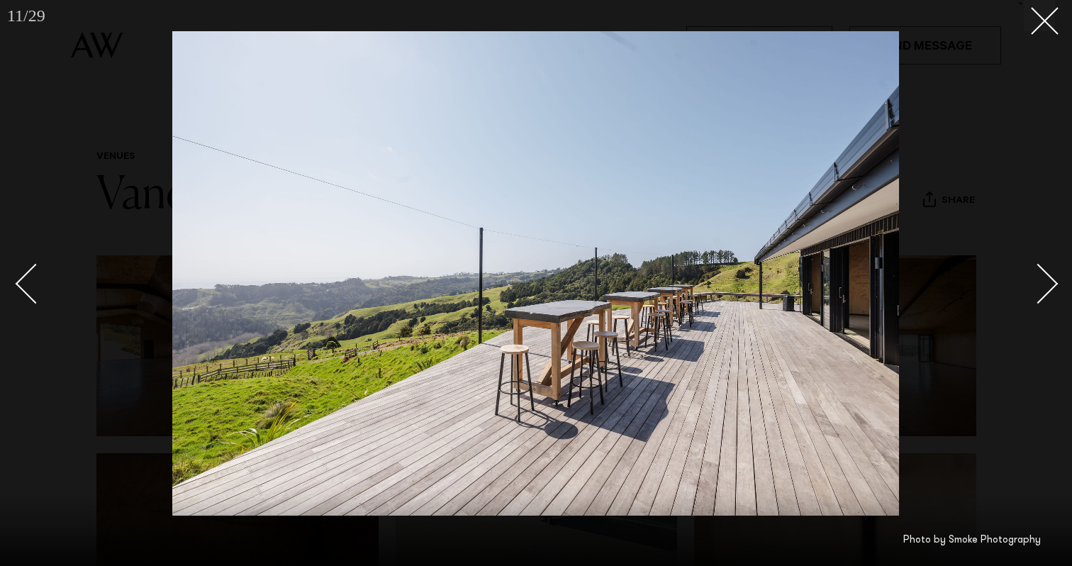
click at [1043, 287] on div "Next slide" at bounding box center [1039, 284] width 40 height 40
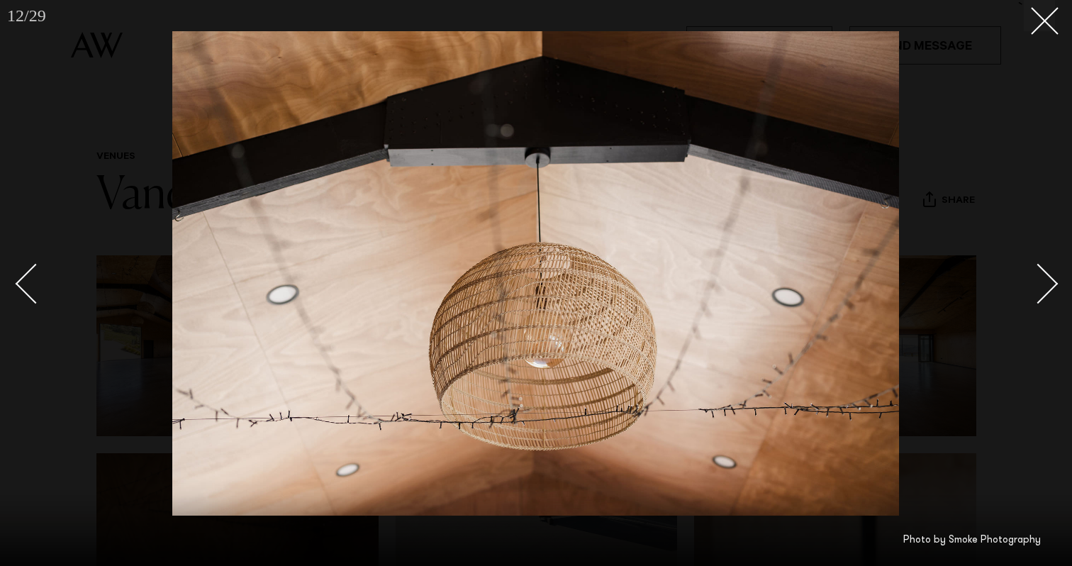
click at [1043, 287] on div "Next slide" at bounding box center [1039, 284] width 40 height 40
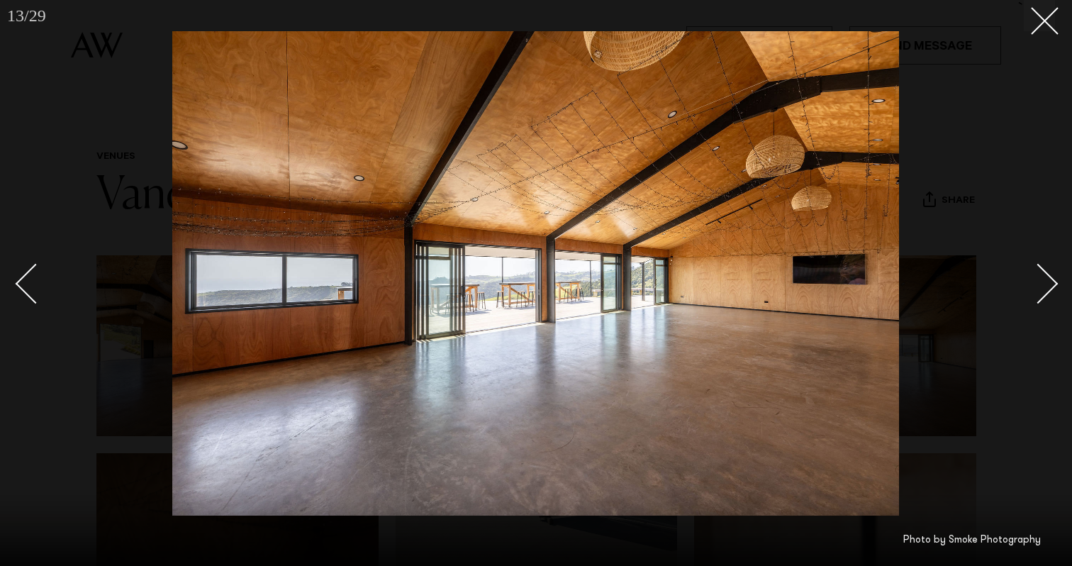
click at [1043, 287] on div "Next slide" at bounding box center [1039, 284] width 40 height 40
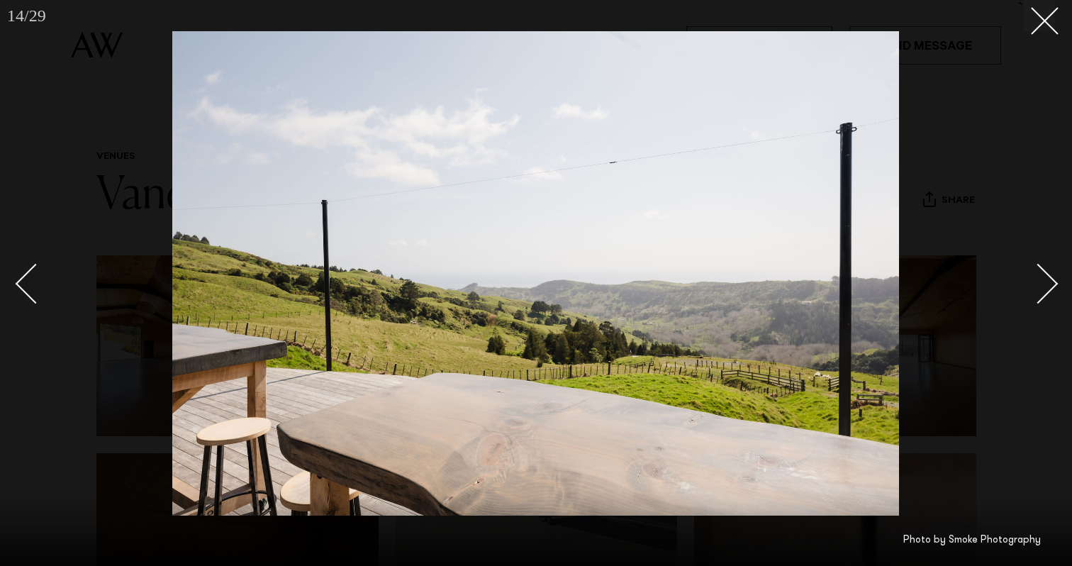
click at [1043, 287] on div "Next slide" at bounding box center [1039, 284] width 40 height 40
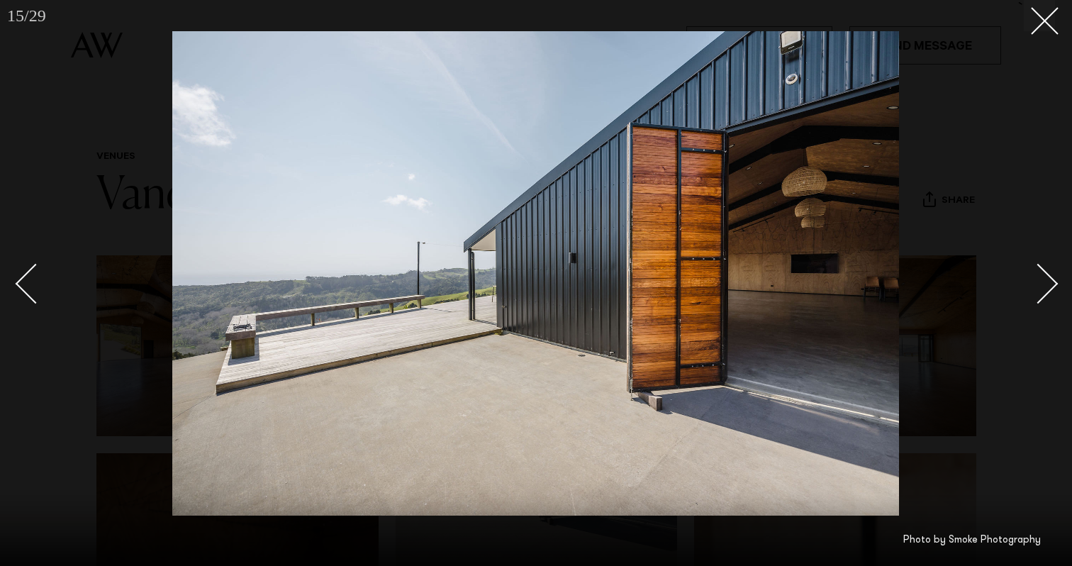
click at [1043, 288] on div "Next slide" at bounding box center [1039, 284] width 40 height 40
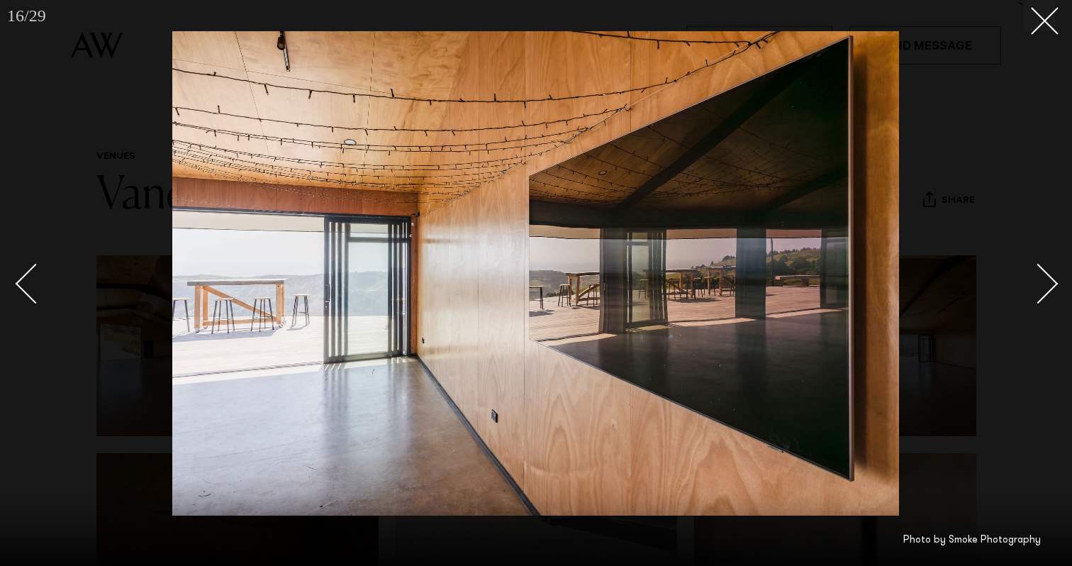
click at [1055, 35] on div at bounding box center [536, 283] width 1072 height 566
